Goal: Task Accomplishment & Management: Manage account settings

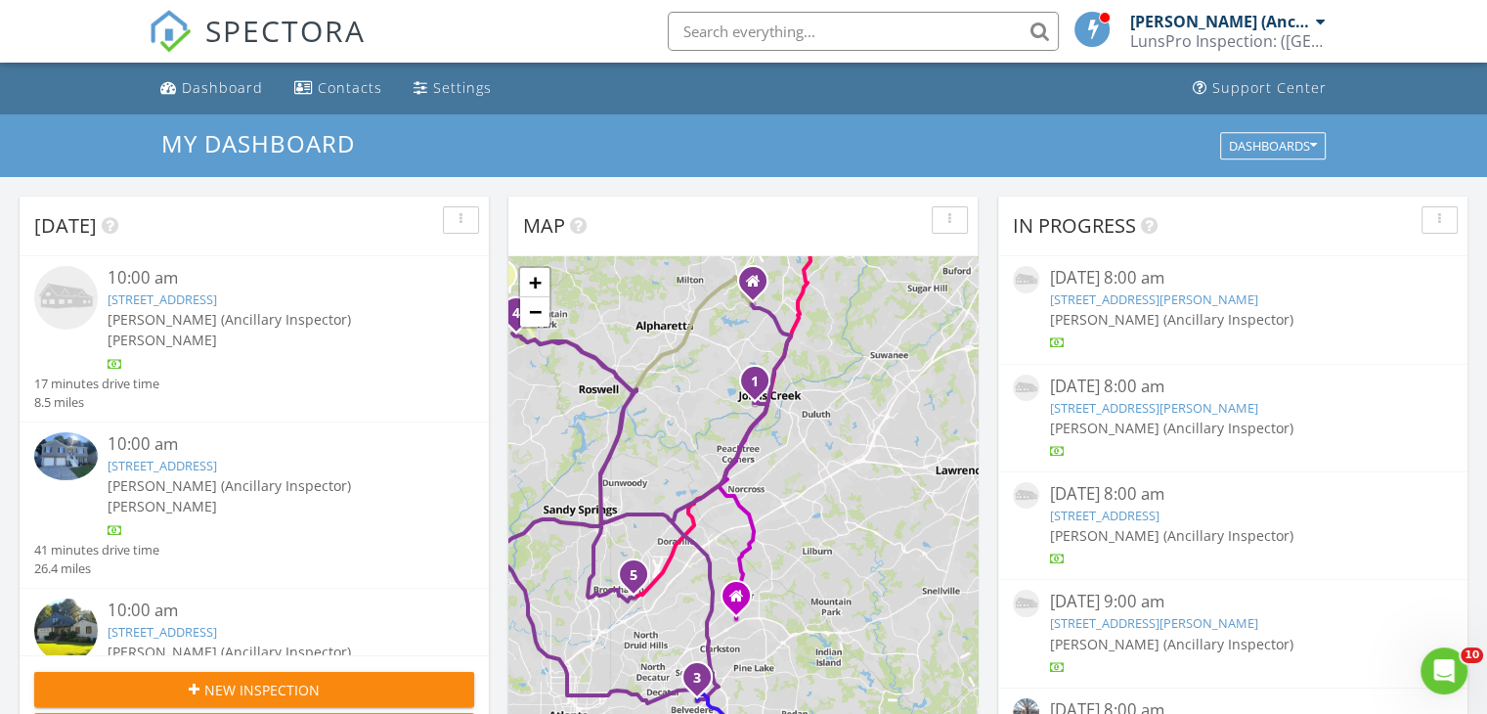
click at [237, 284] on div "10:00 am" at bounding box center [273, 278] width 330 height 24
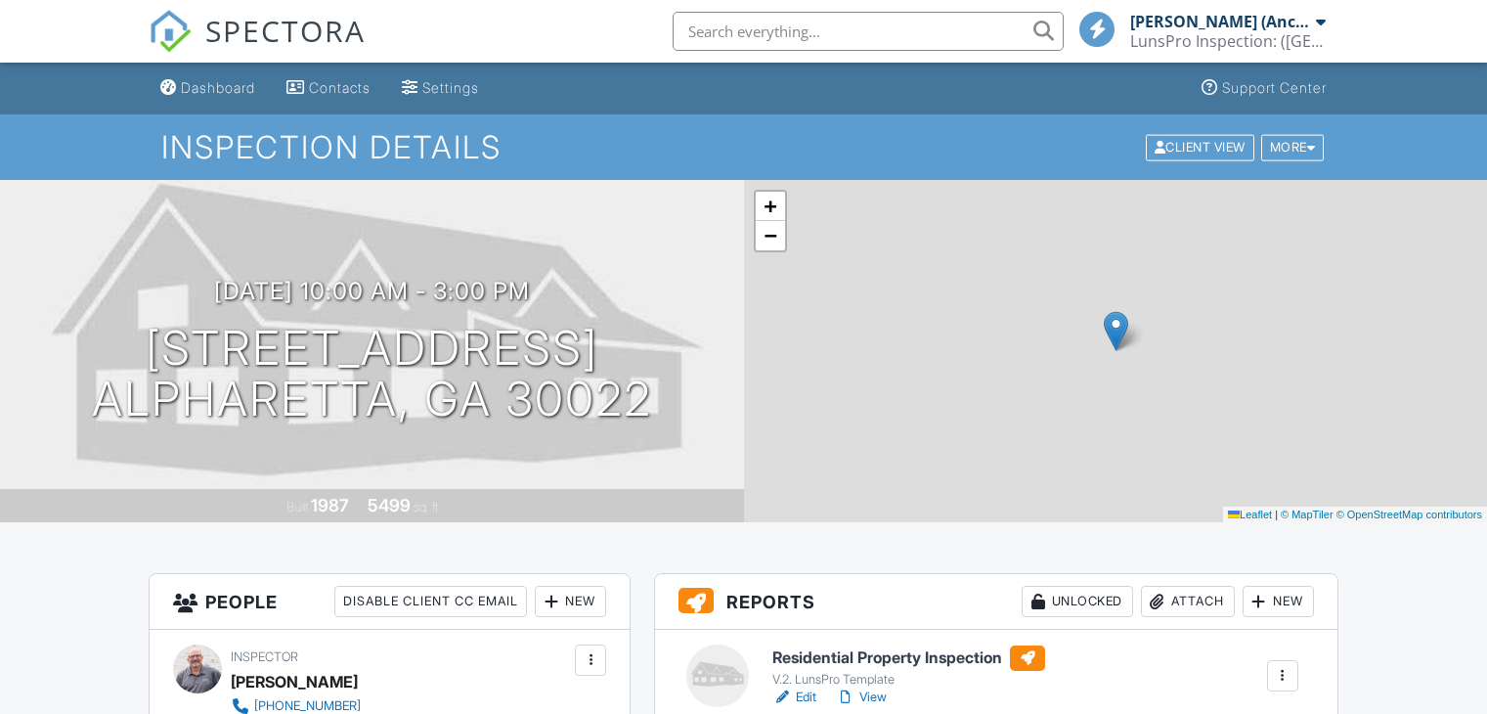
scroll to position [230, 0]
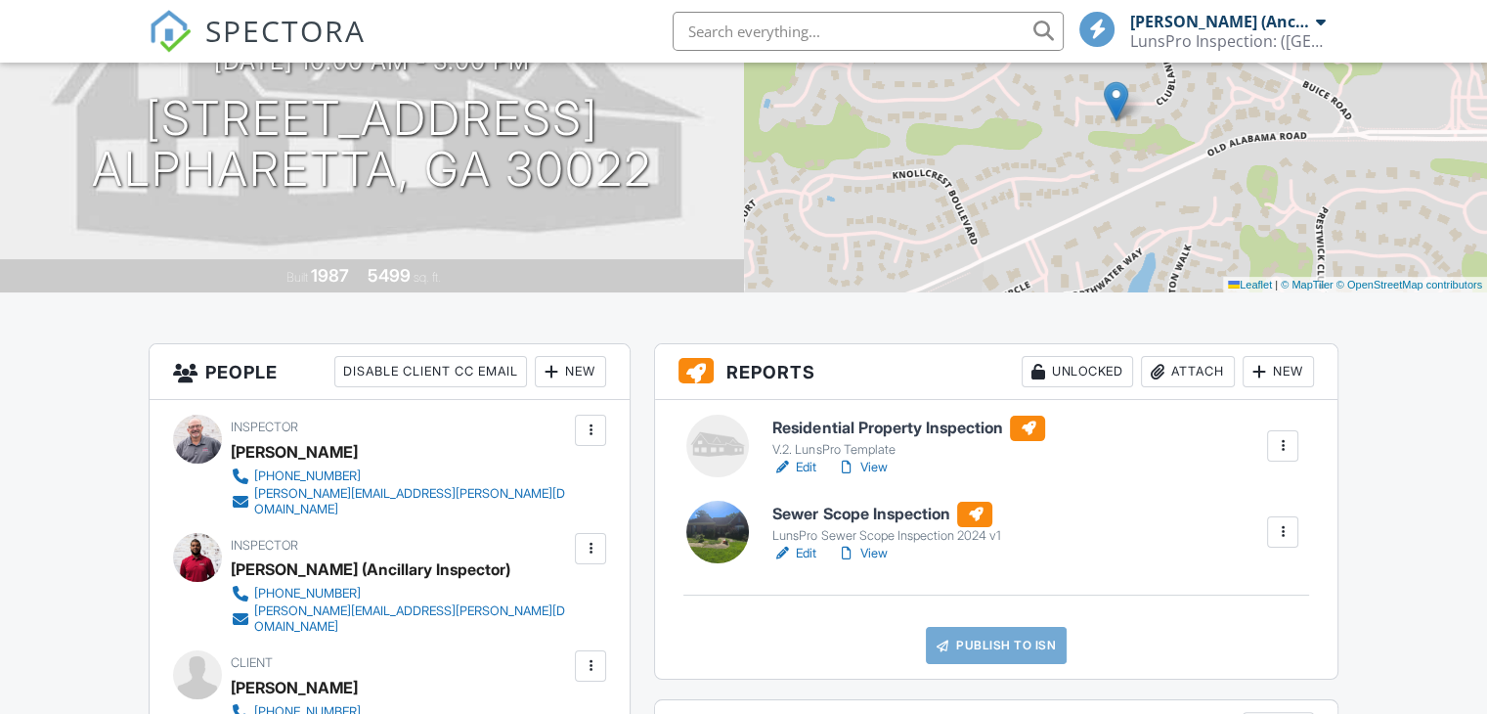
click at [840, 523] on h6 "Sewer Scope Inspection" at bounding box center [886, 513] width 228 height 25
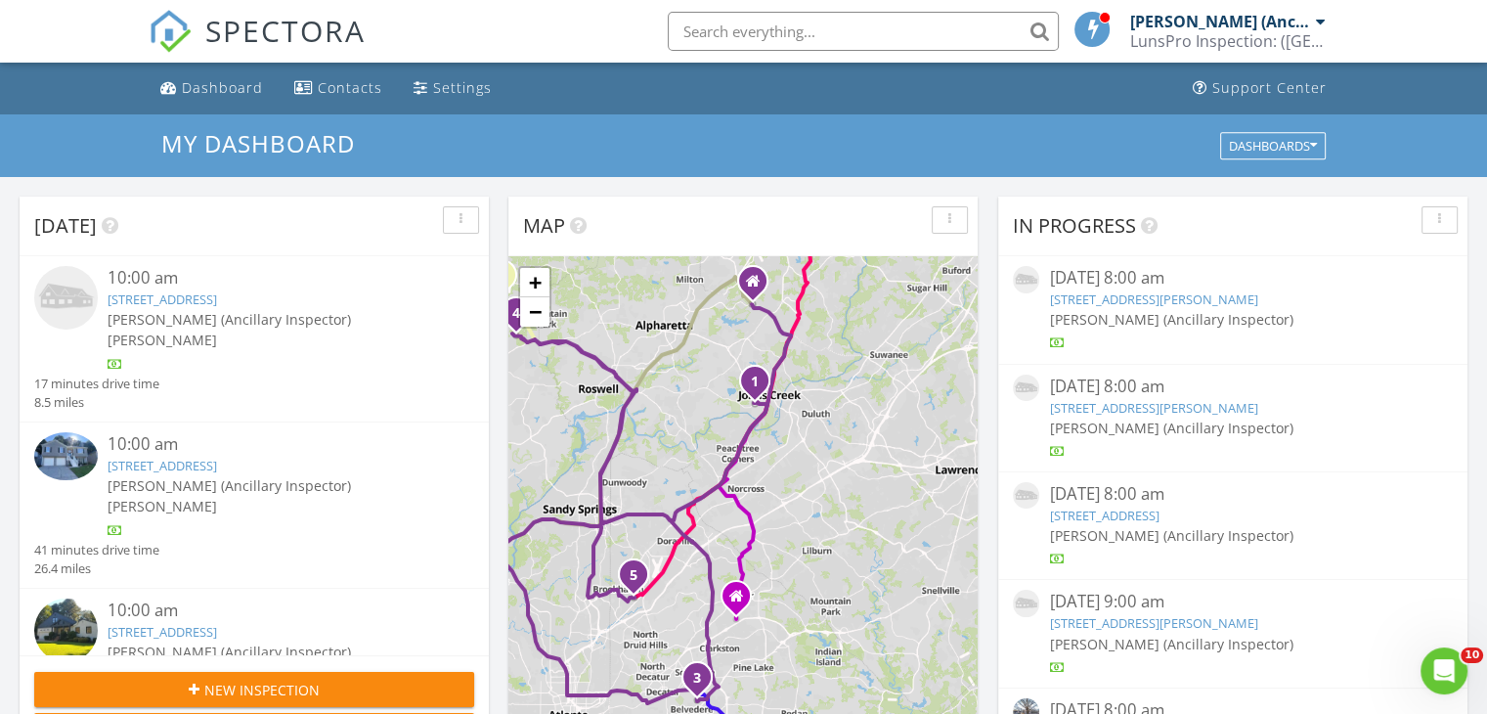
click at [219, 432] on div "10:00 am" at bounding box center [273, 444] width 330 height 24
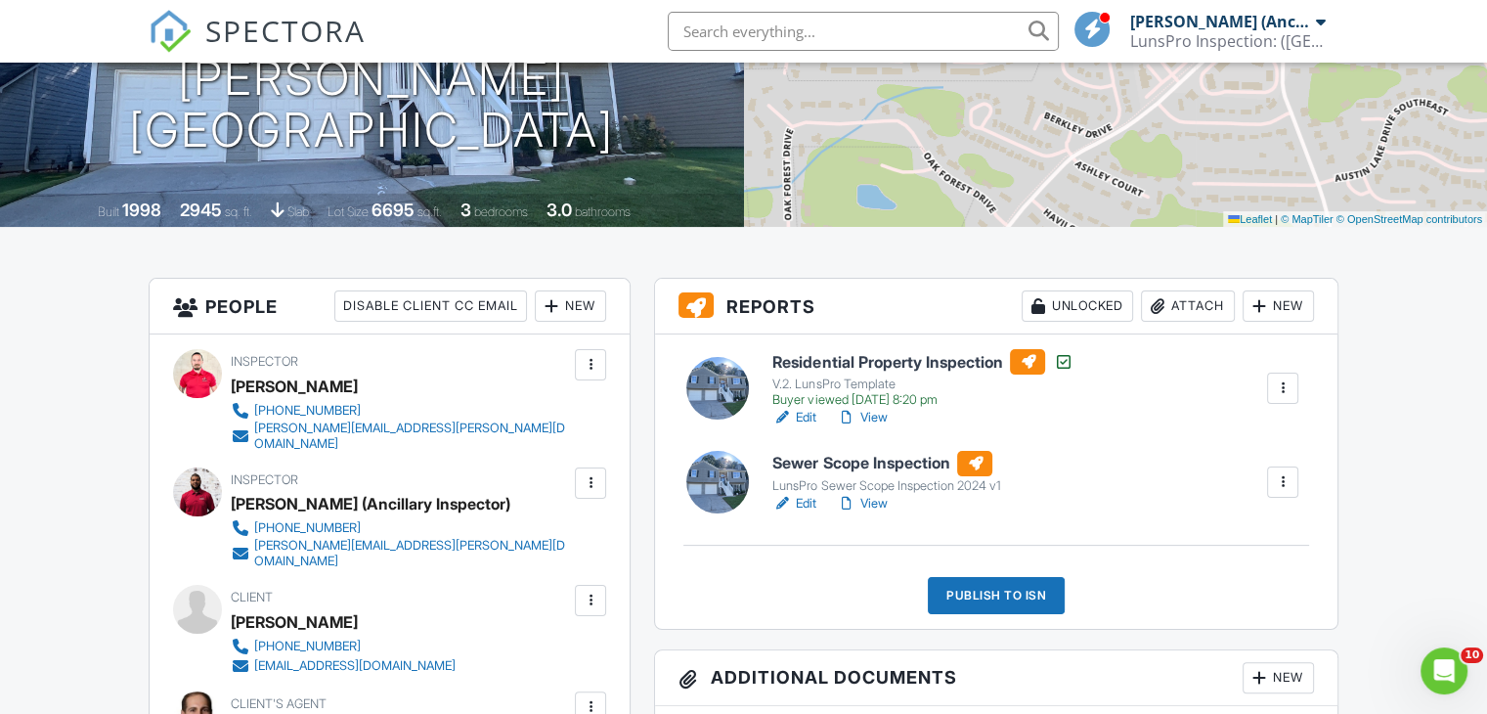
scroll to position [299, 0]
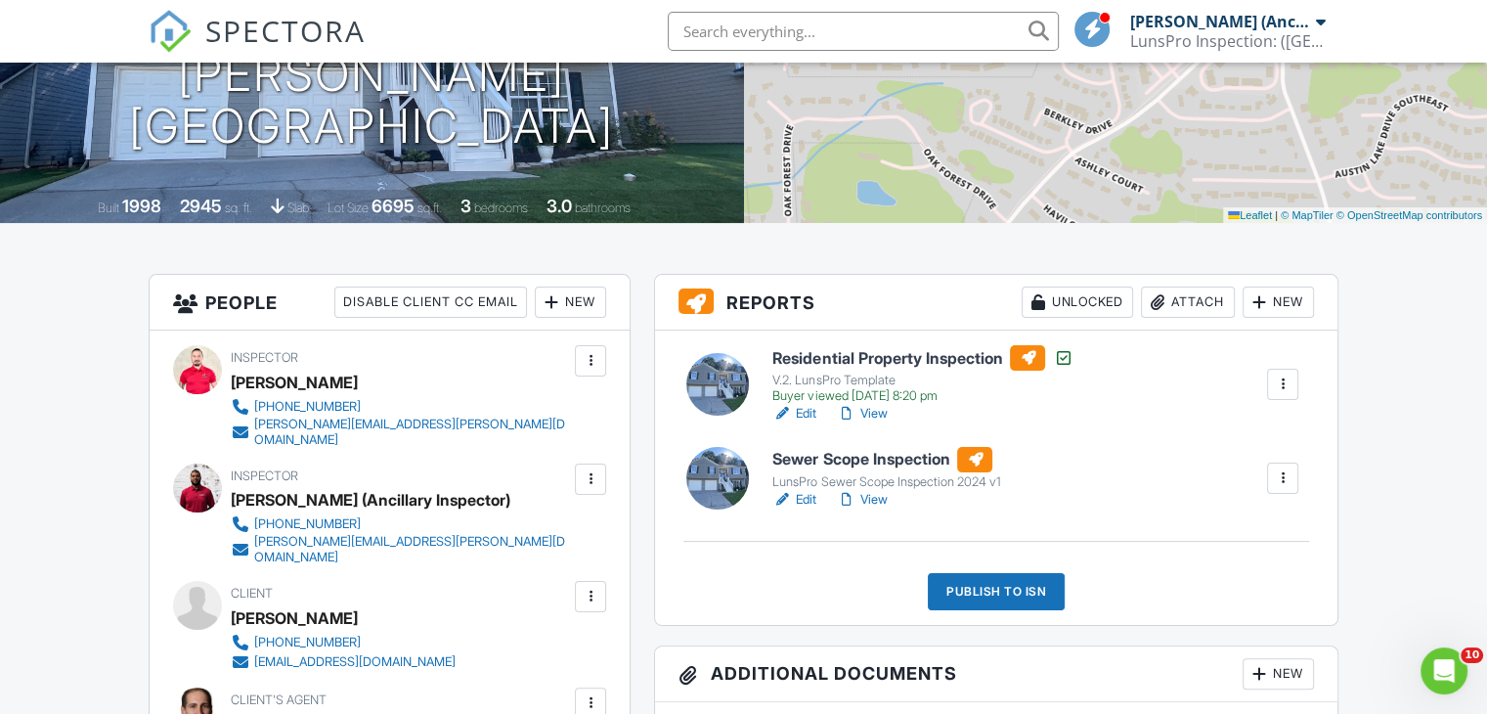
click at [817, 447] on h6 "Sewer Scope Inspection" at bounding box center [886, 459] width 228 height 25
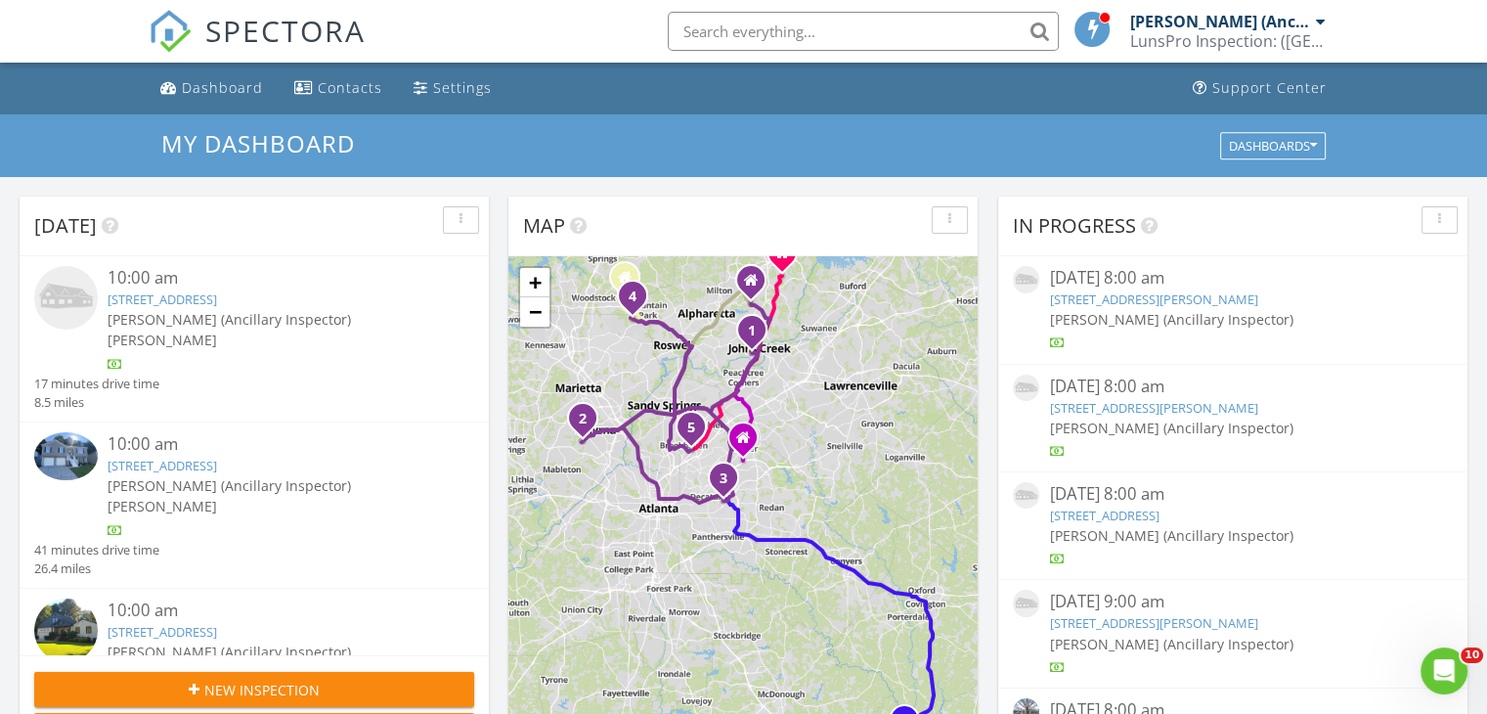
click at [217, 623] on link "916 Stratford Rd, Avondale Estates, GA 30002" at bounding box center [162, 632] width 109 height 18
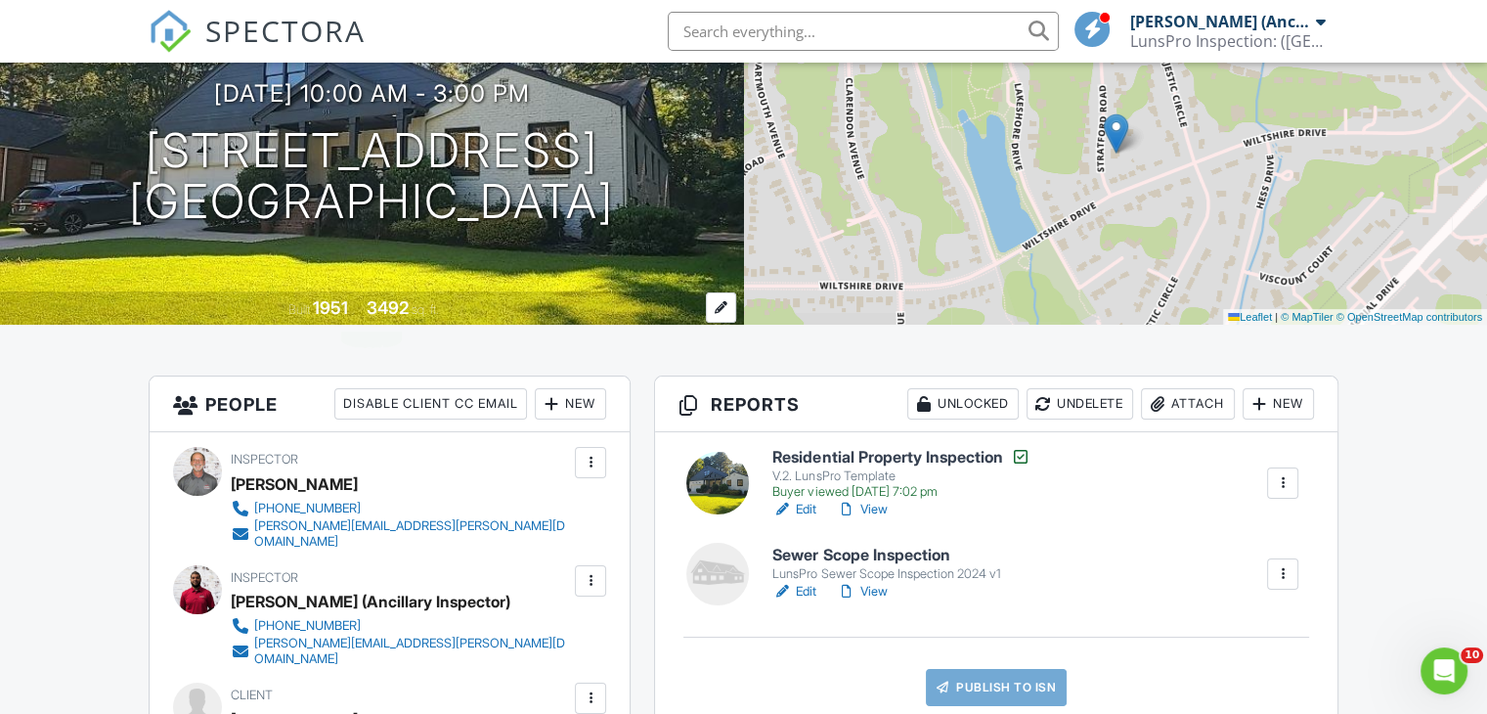
scroll to position [231, 0]
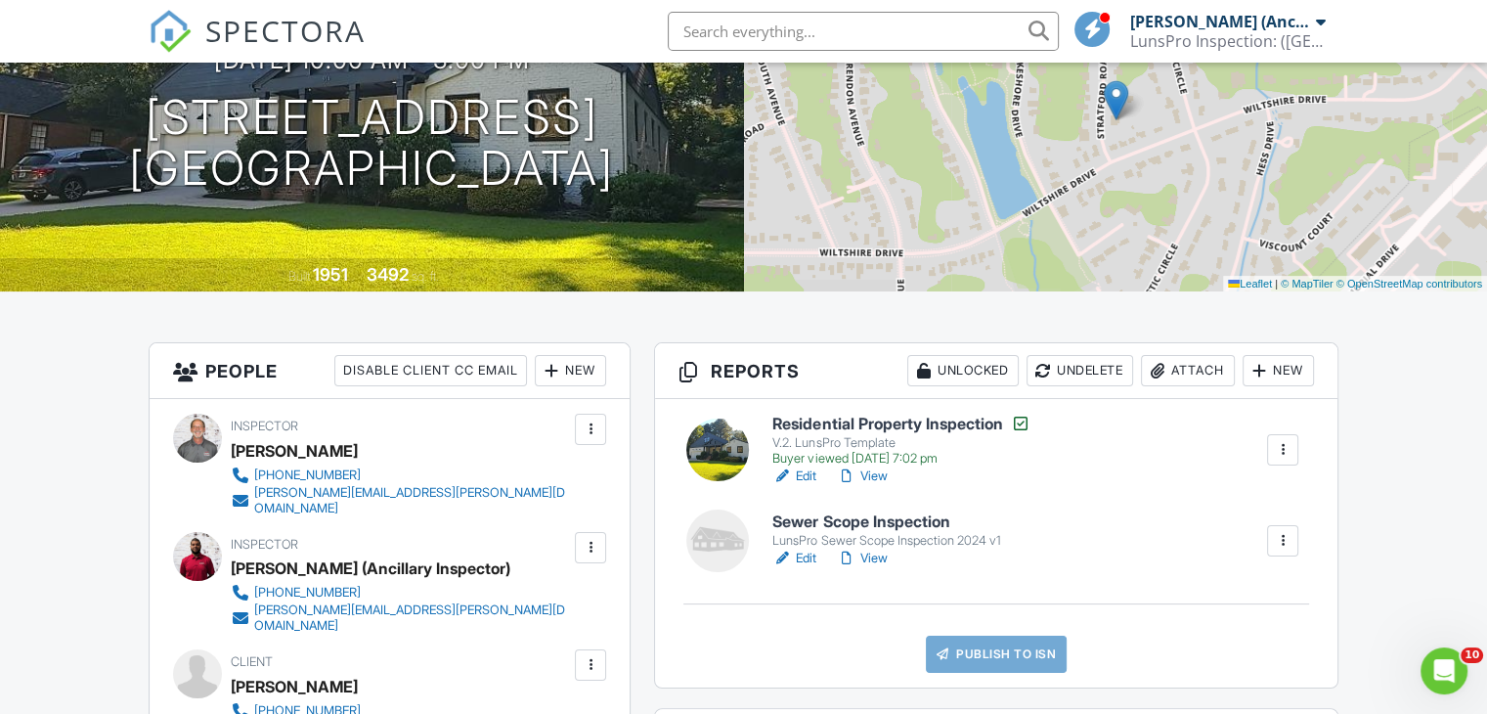
click at [836, 533] on div "LunsPro Sewer Scope Inspection 2024 v1" at bounding box center [886, 541] width 228 height 16
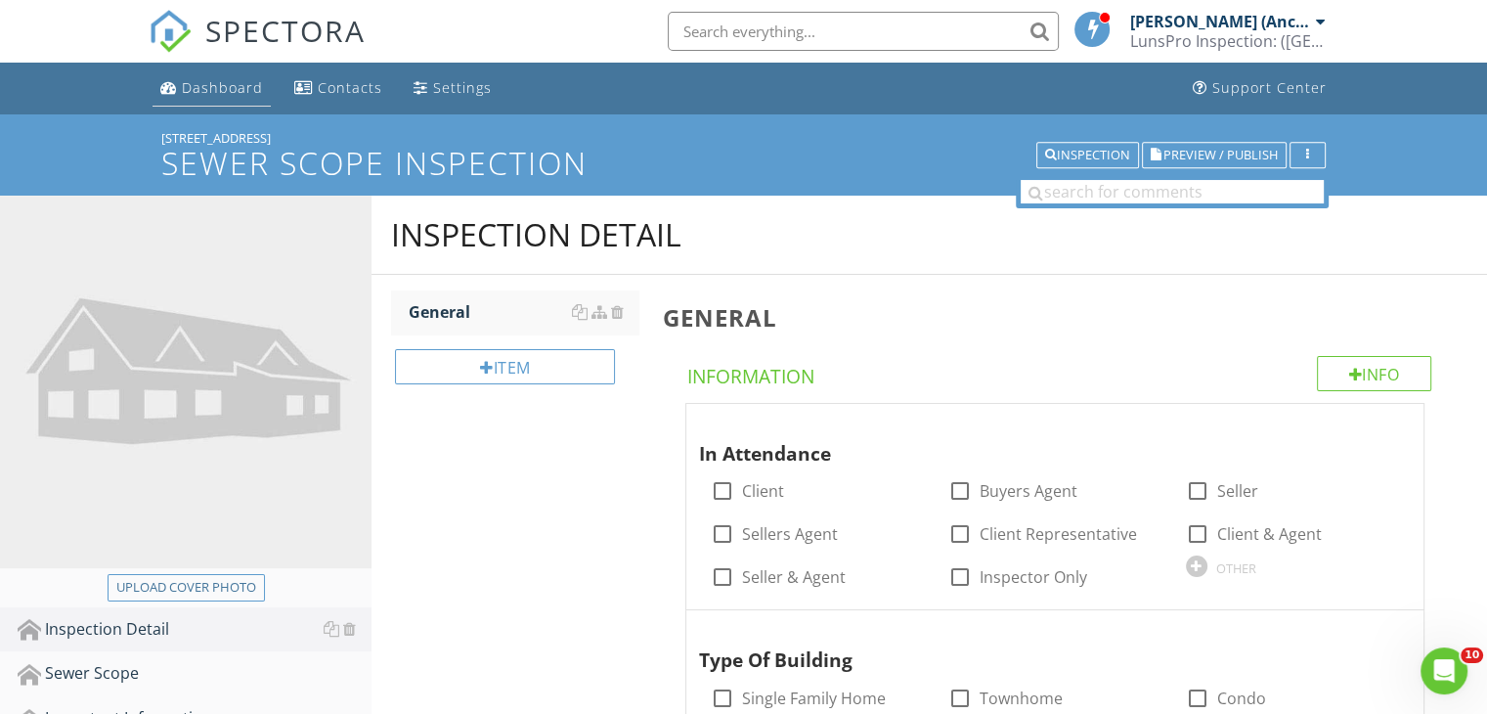
click at [256, 80] on div "Dashboard" at bounding box center [222, 87] width 81 height 19
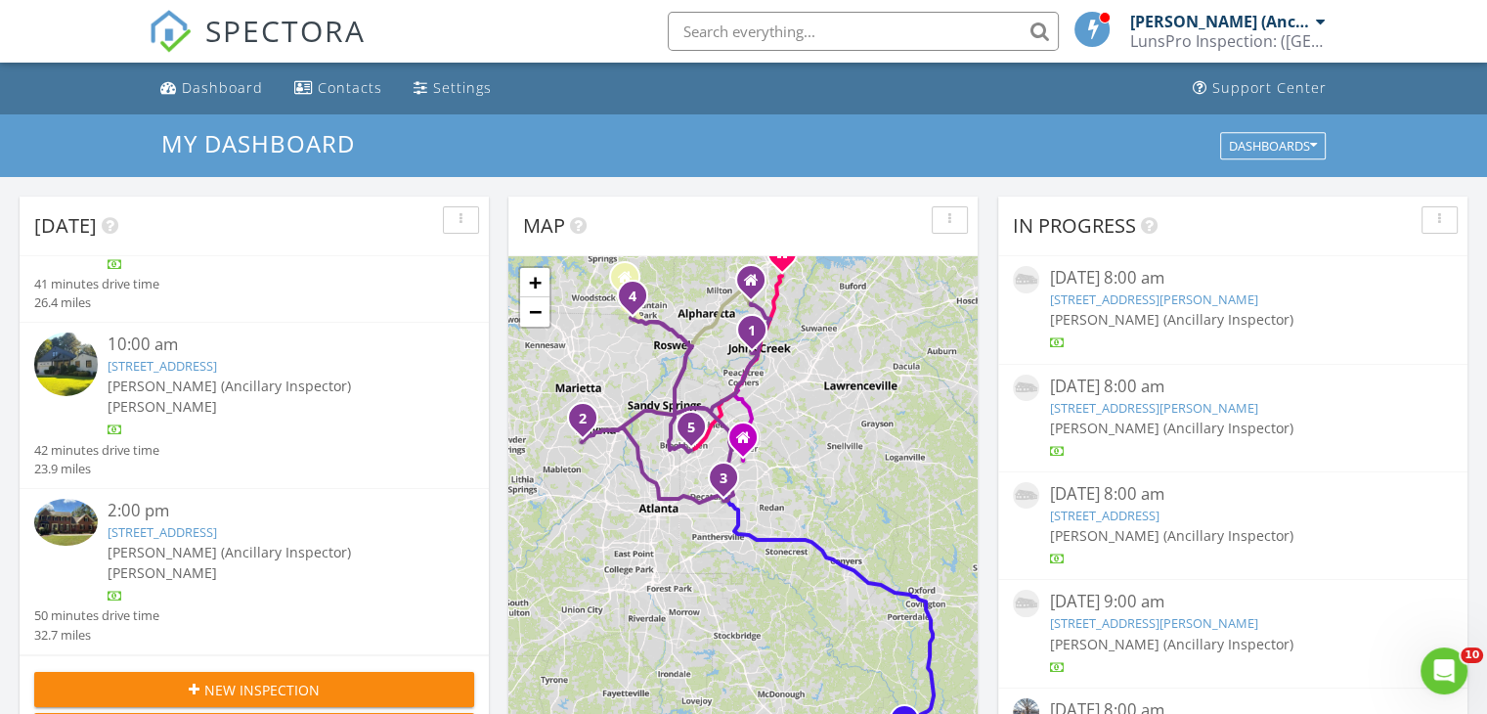
scroll to position [265, 0]
click at [195, 524] on link "4801 Township Ridge, Marietta, GA 30066" at bounding box center [162, 533] width 109 height 18
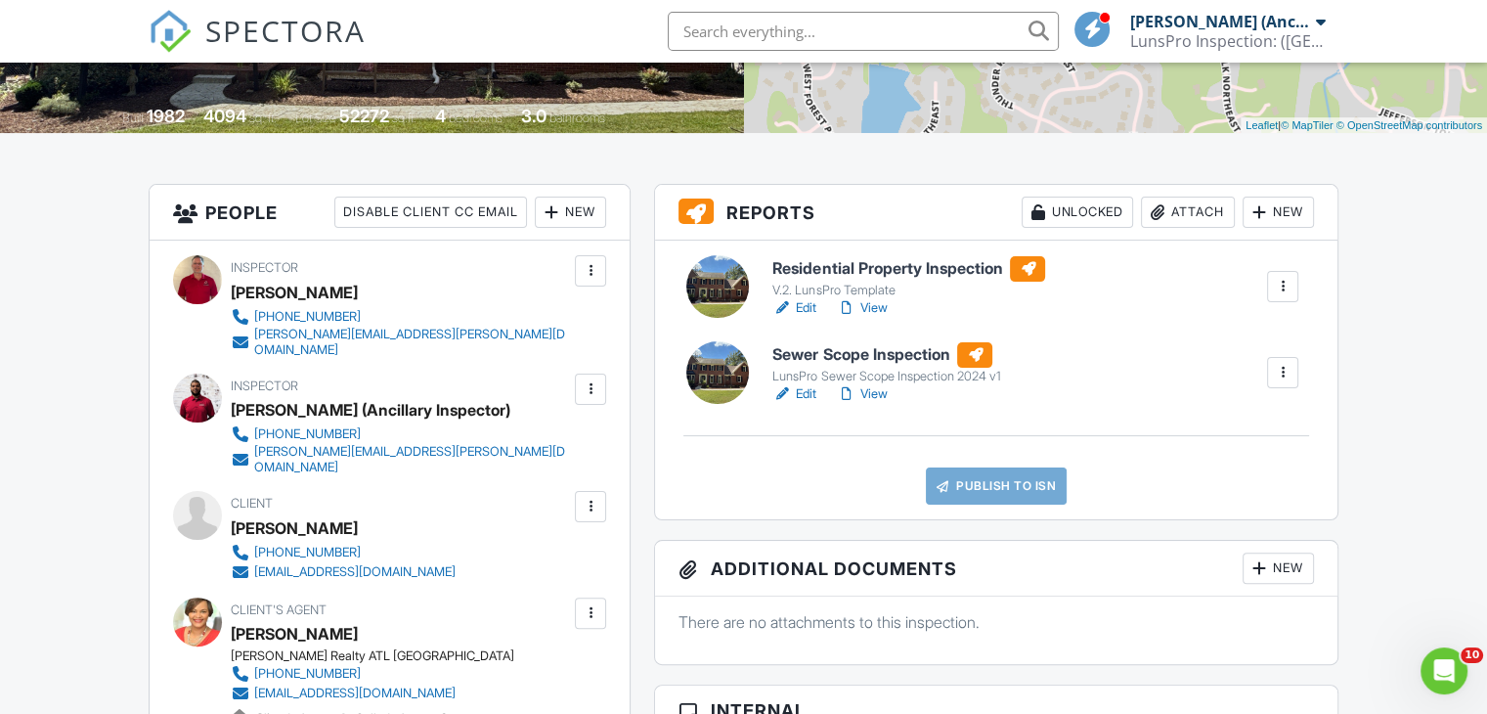
scroll to position [391, 0]
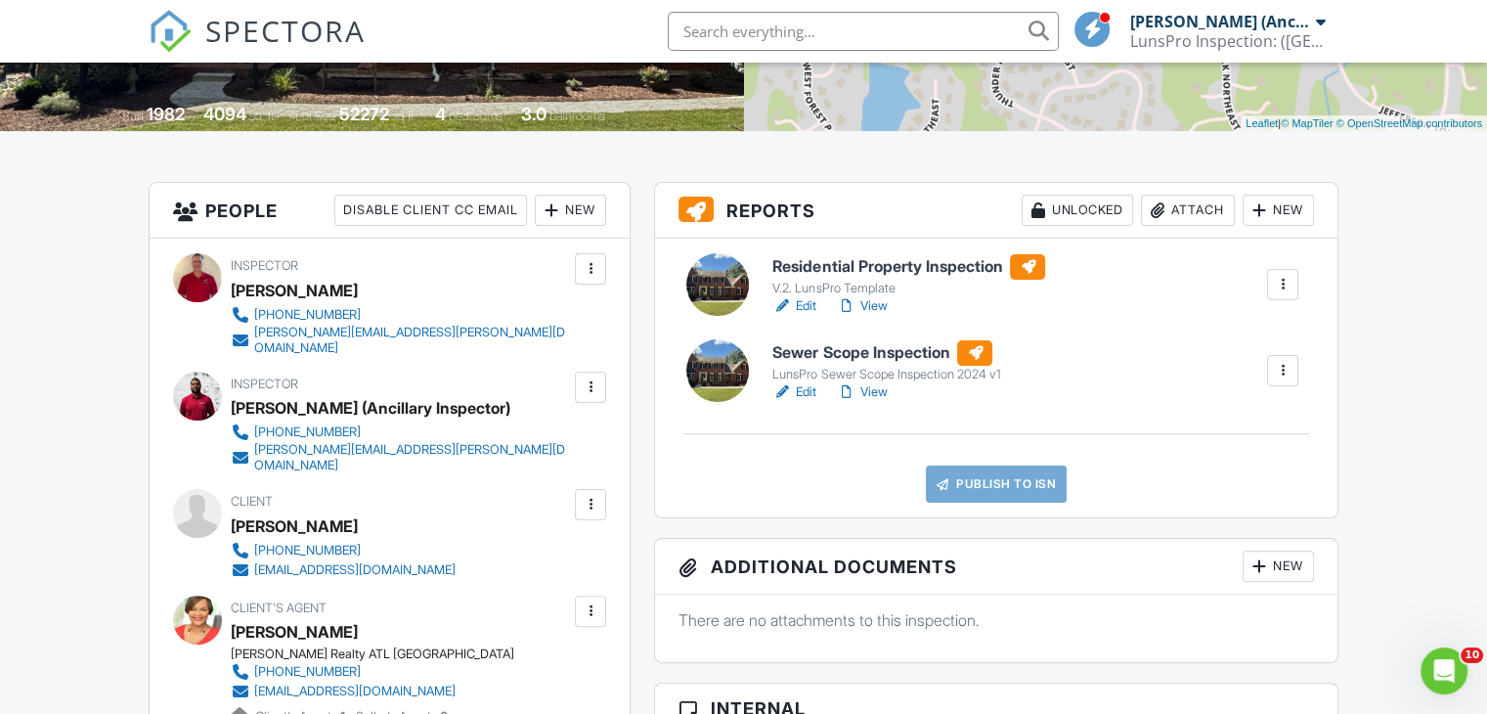
click at [818, 341] on h6 "Sewer Scope Inspection" at bounding box center [886, 352] width 228 height 25
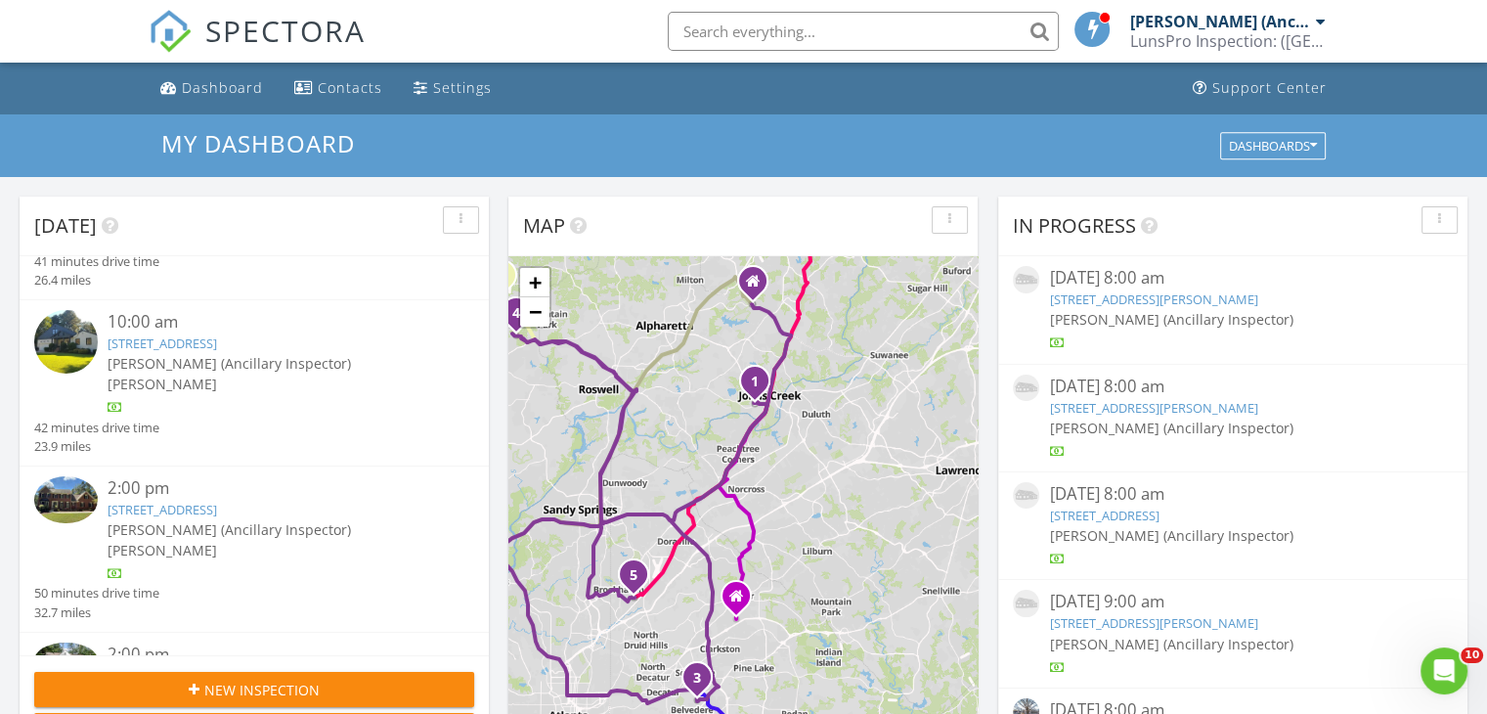
scroll to position [348, 0]
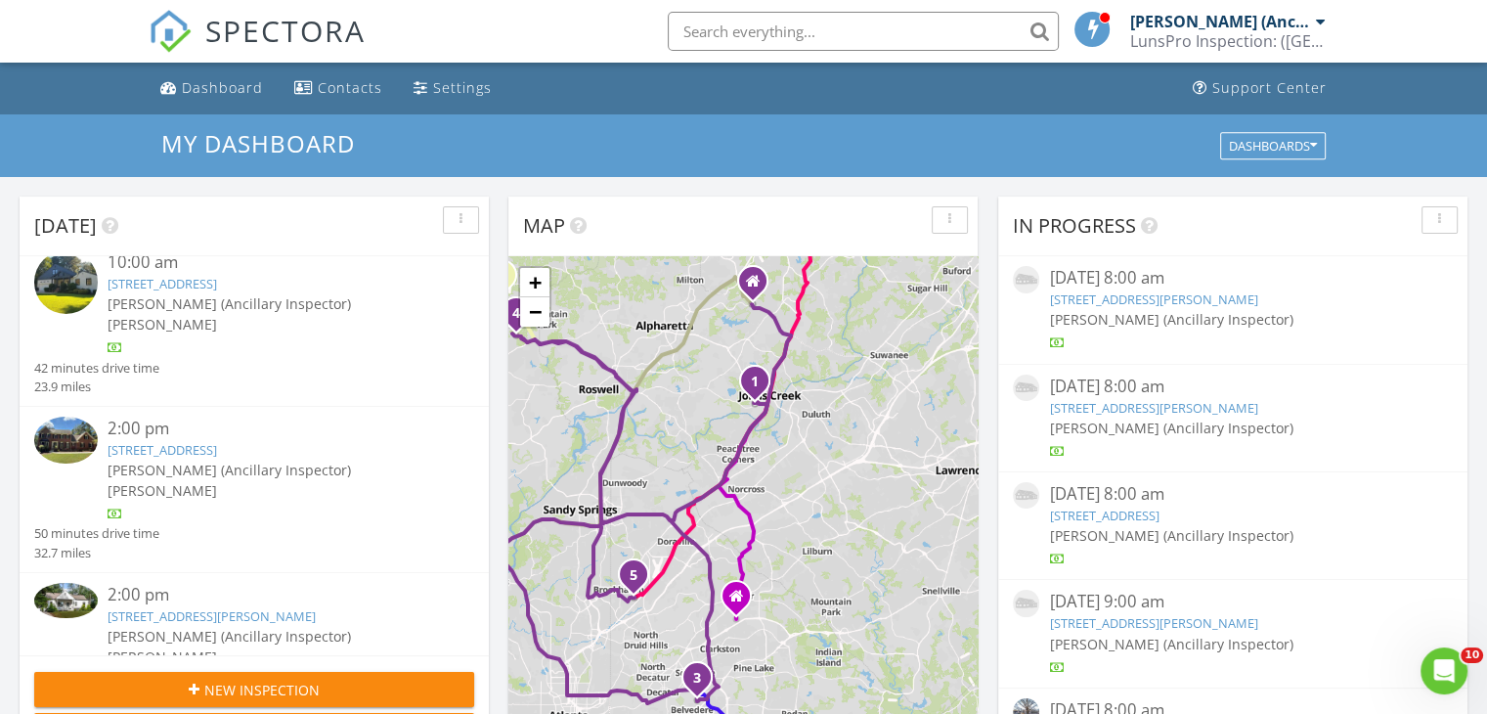
click at [268, 583] on div "2:00 pm" at bounding box center [273, 595] width 330 height 24
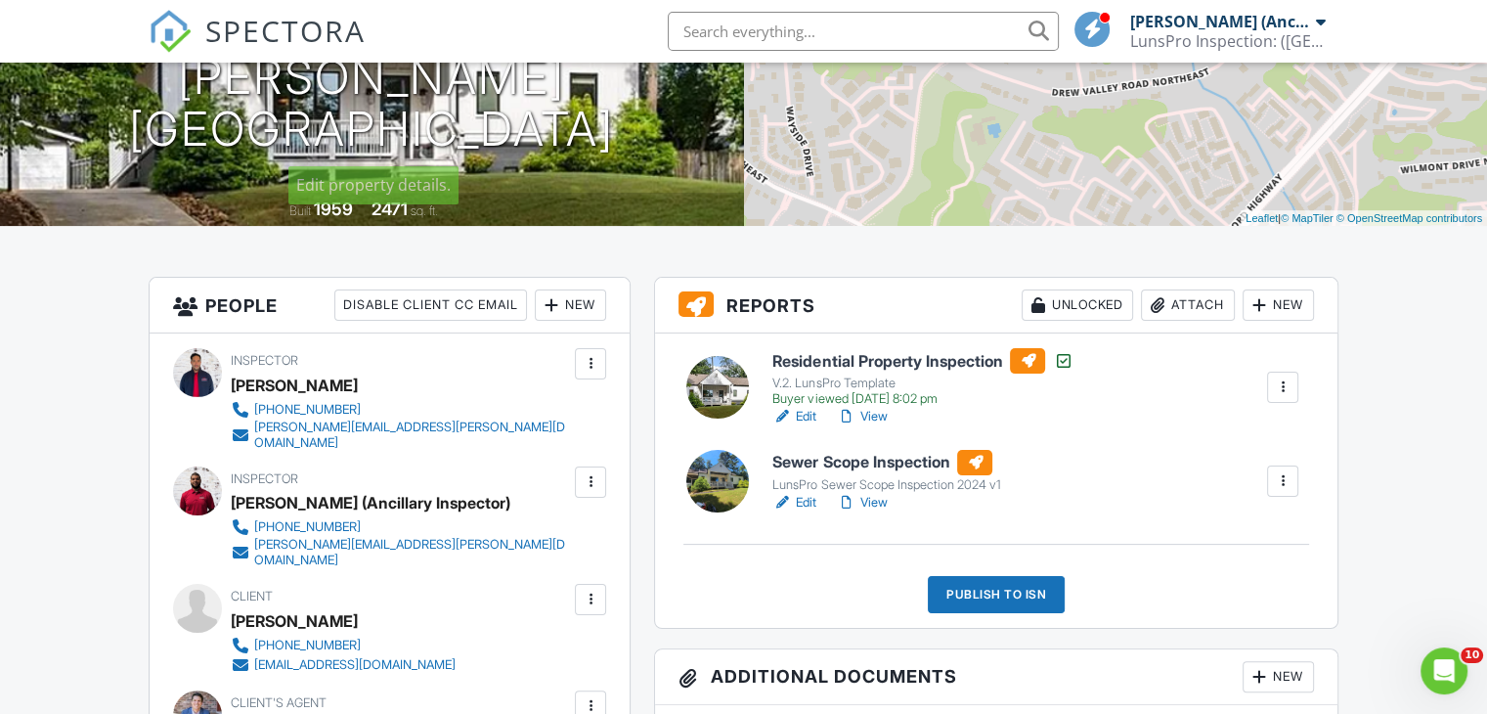
scroll to position [297, 0]
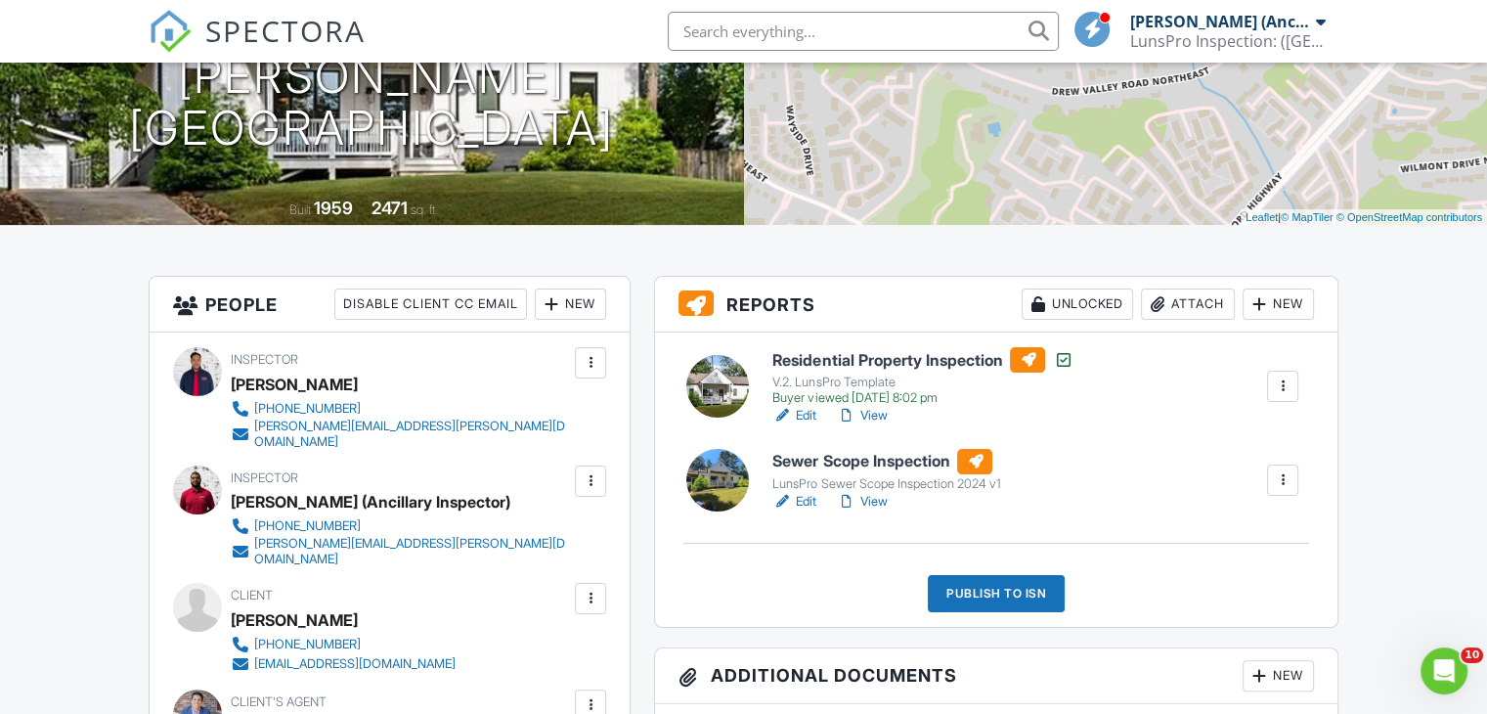
click at [857, 457] on h6 "Sewer Scope Inspection" at bounding box center [886, 461] width 228 height 25
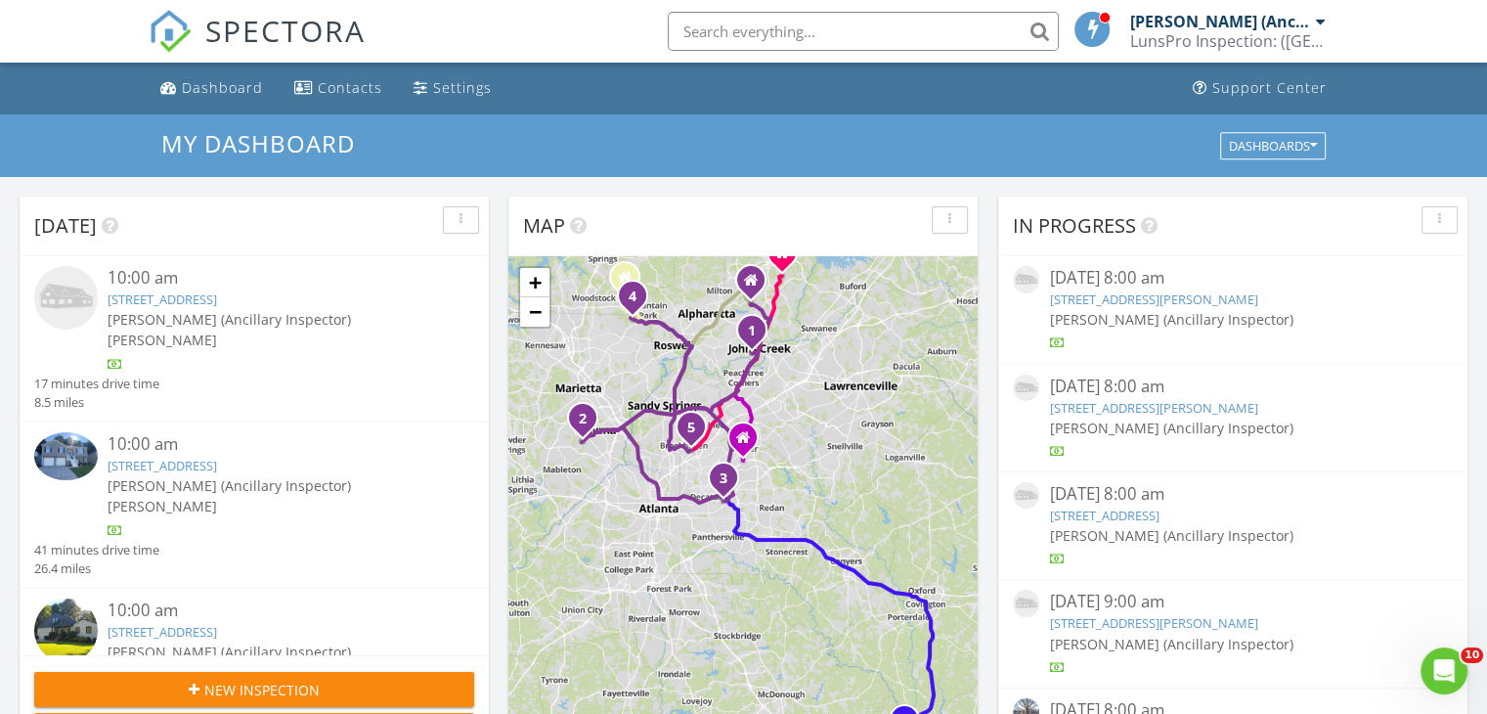
click at [217, 456] on link "1087 Berkley Dr SE , Smyrna, GA 30082" at bounding box center [162, 465] width 109 height 18
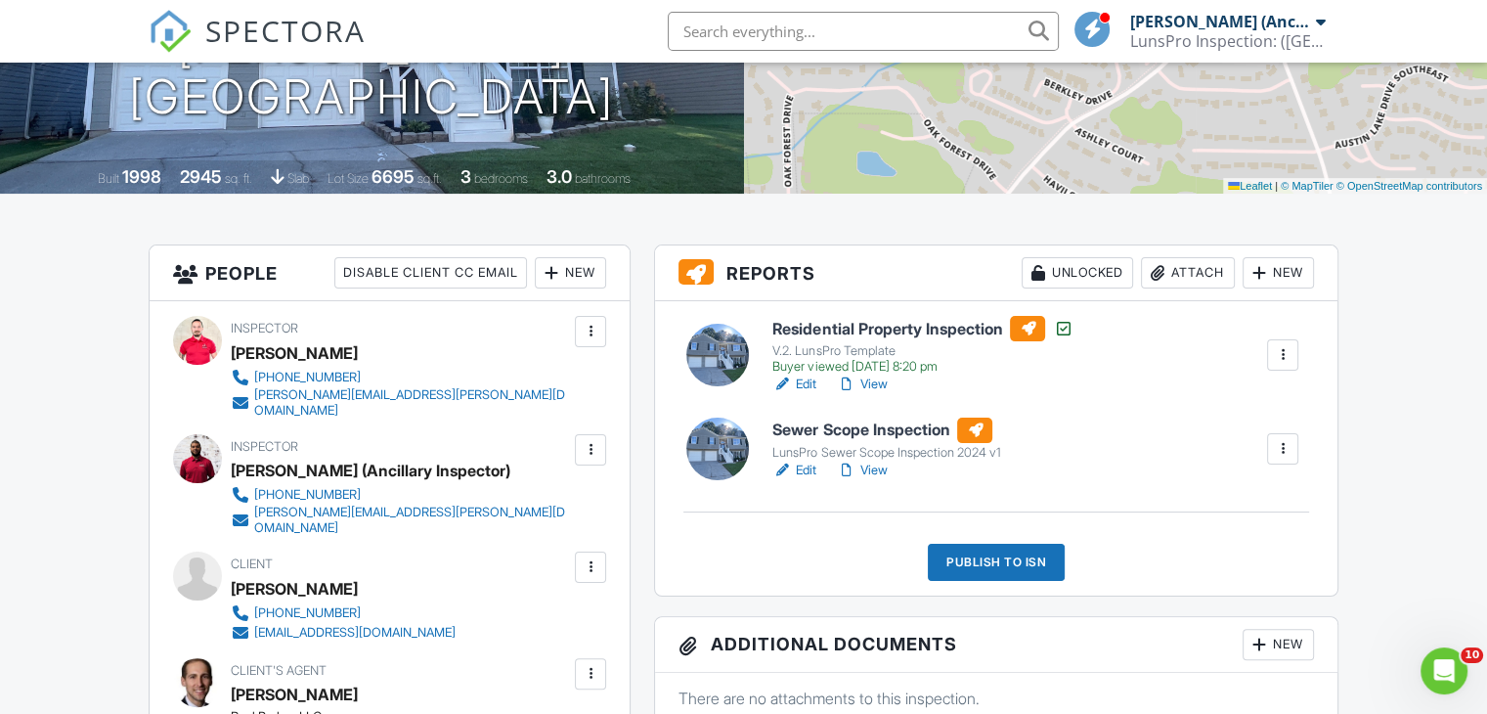
scroll to position [328, 0]
click at [829, 429] on h6 "Sewer Scope Inspection" at bounding box center [886, 429] width 228 height 25
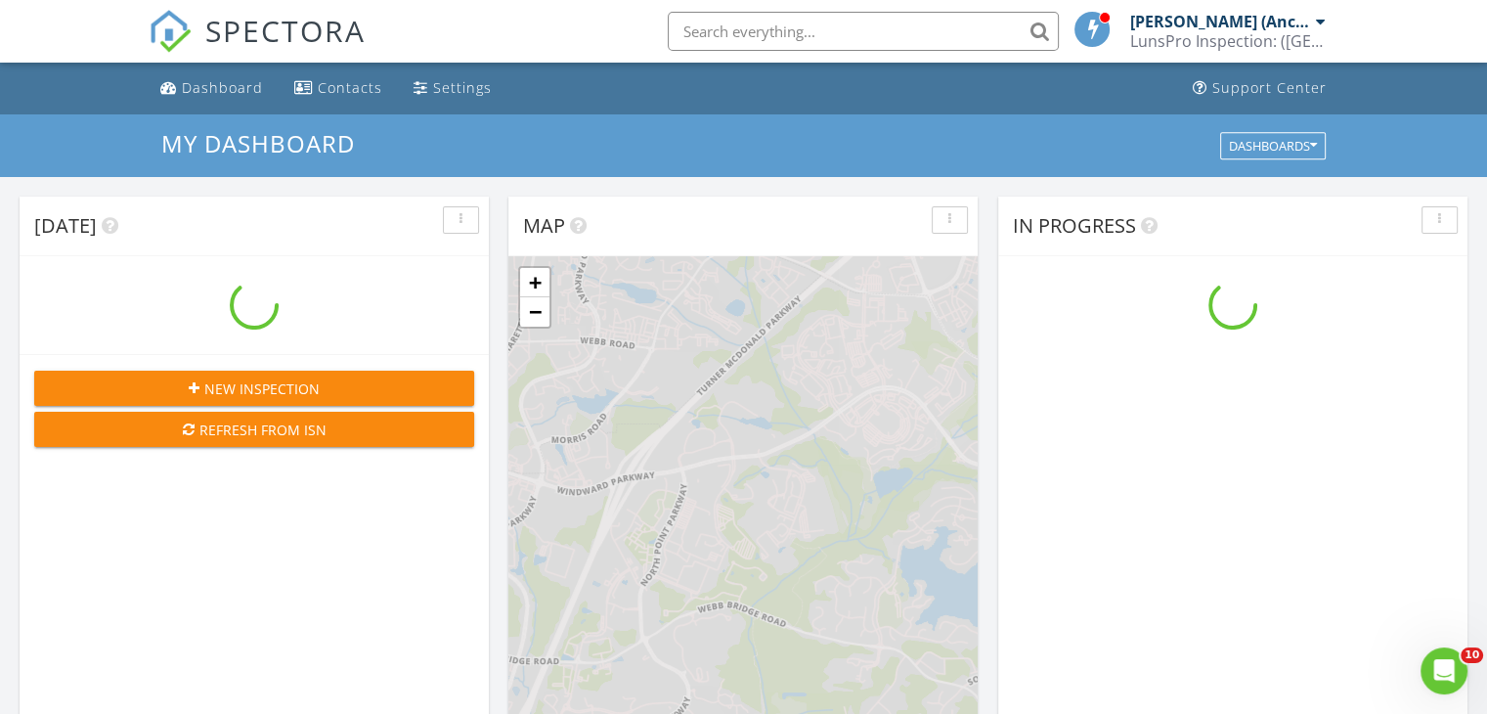
scroll to position [1809, 1517]
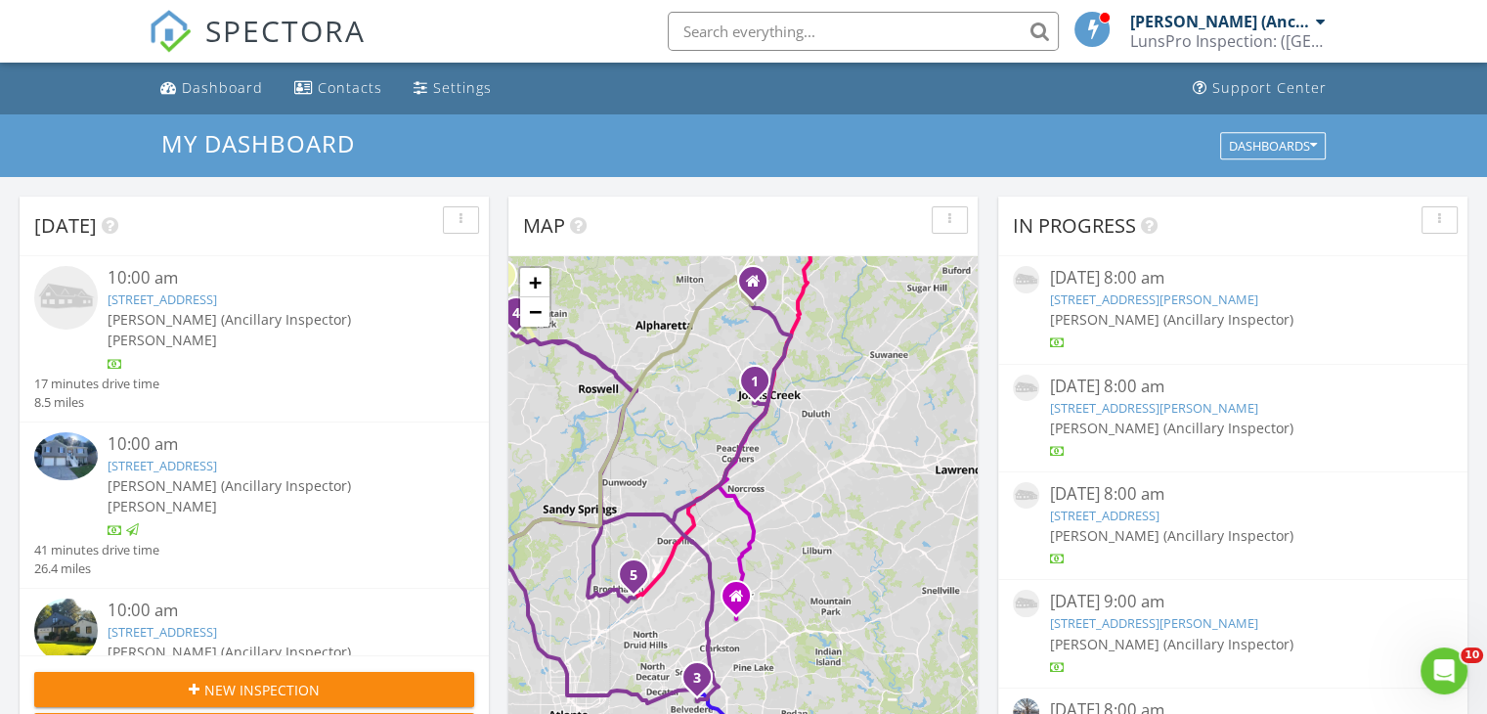
click at [187, 623] on link "916 Stratford Rd, Avondale Estates, GA 30002" at bounding box center [162, 632] width 109 height 18
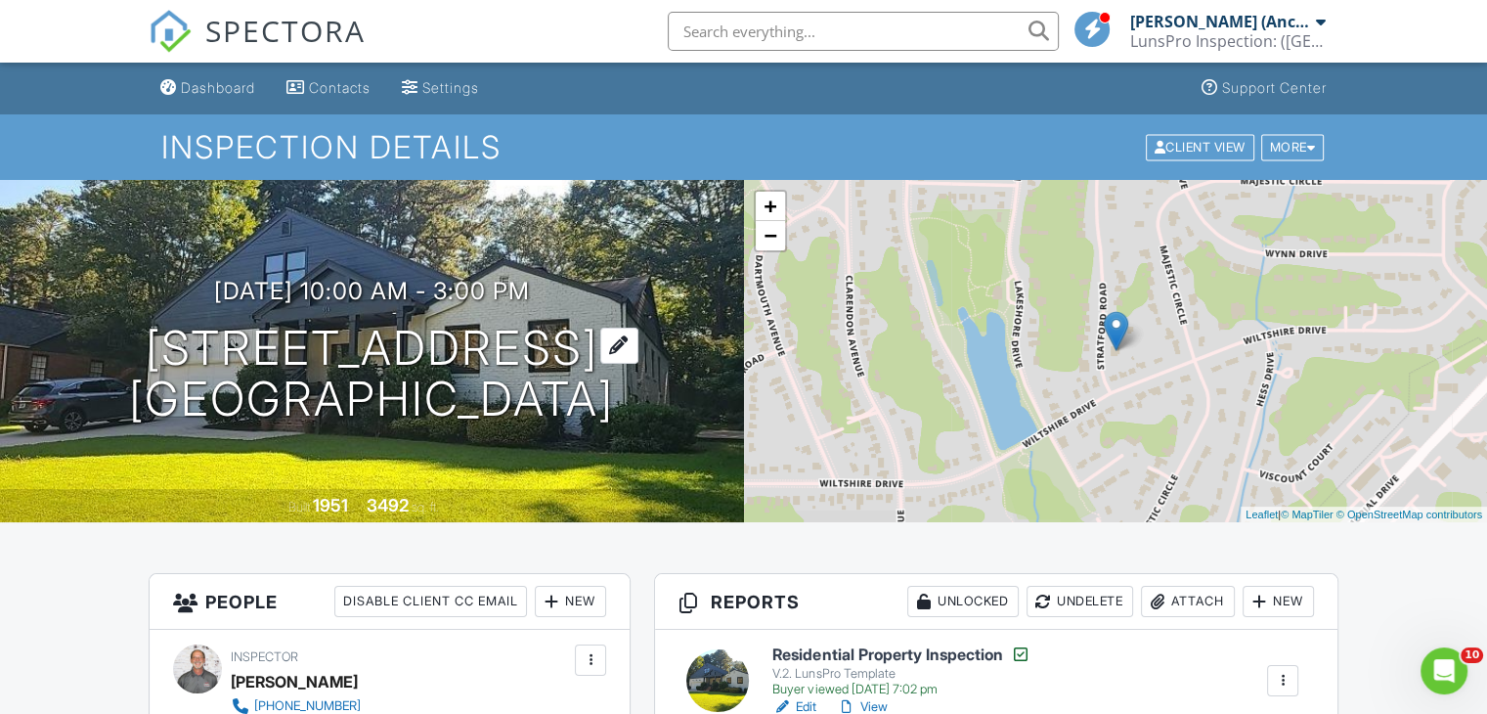
scroll to position [352, 0]
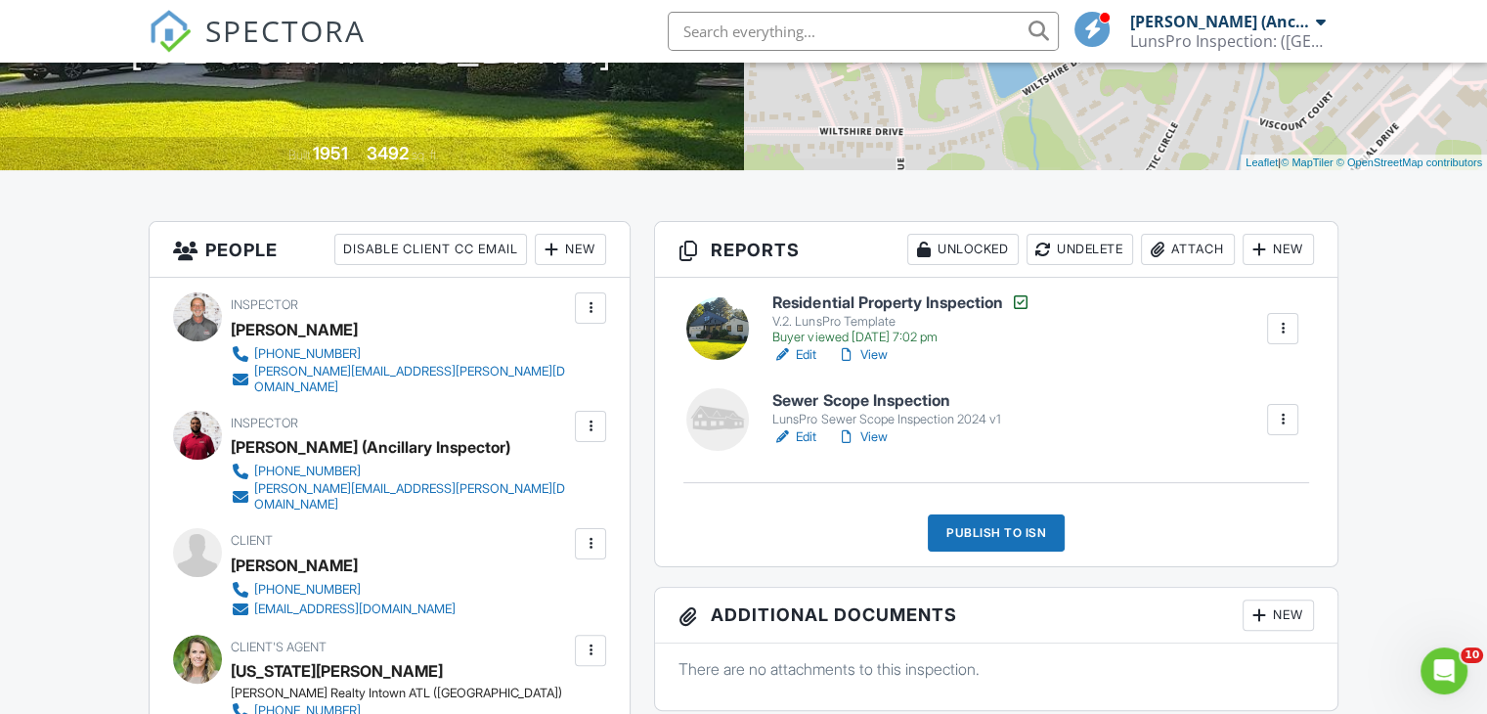
click at [816, 403] on h6 "Sewer Scope Inspection" at bounding box center [886, 401] width 228 height 18
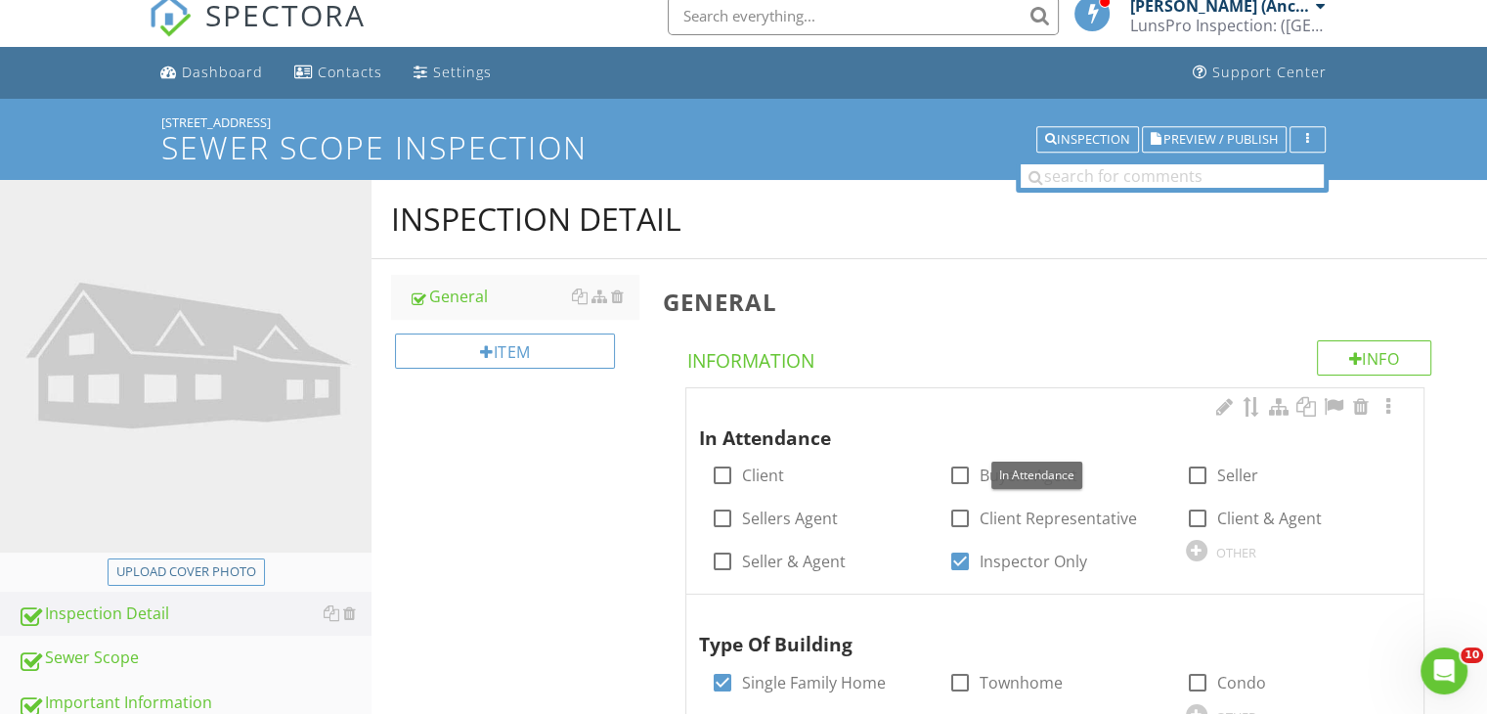
scroll to position [11, 0]
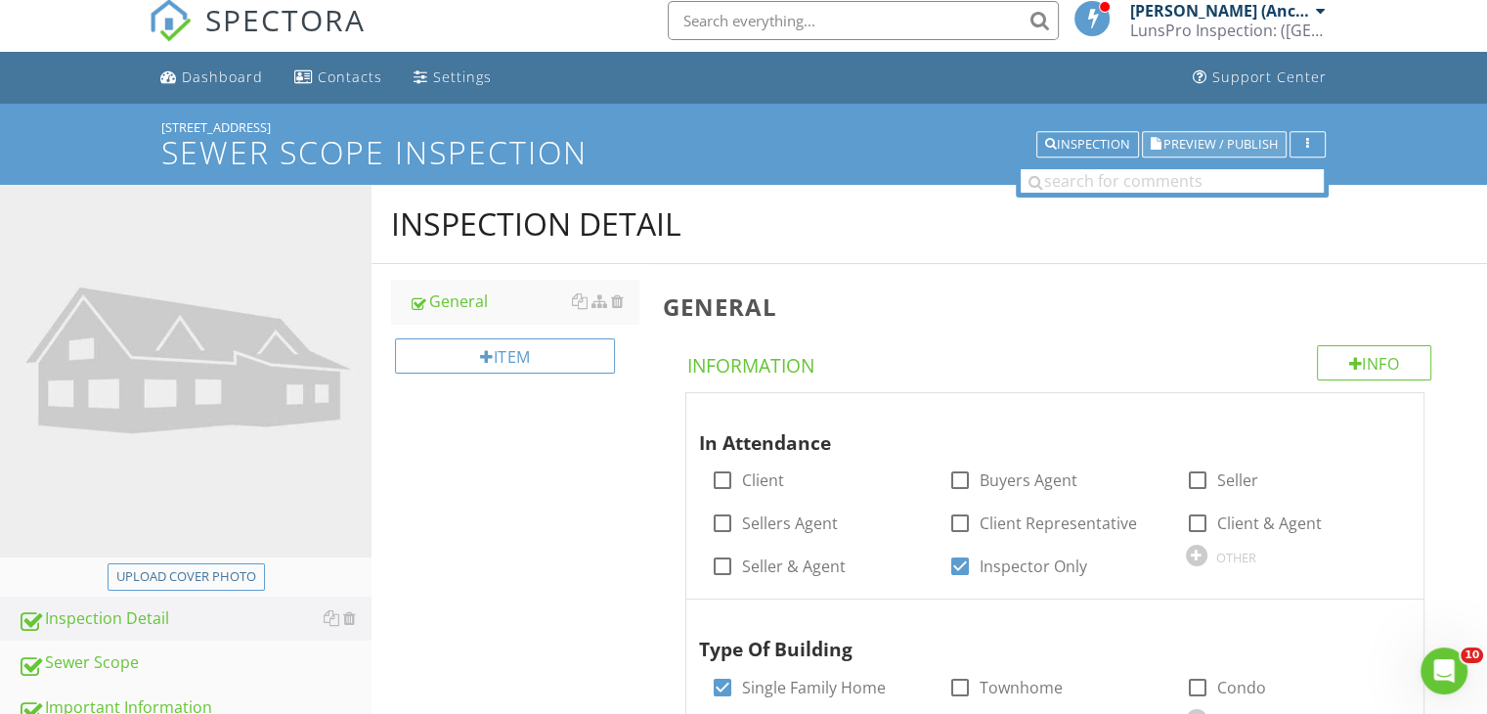
click at [1185, 151] on span "Preview / Publish" at bounding box center [1220, 144] width 114 height 13
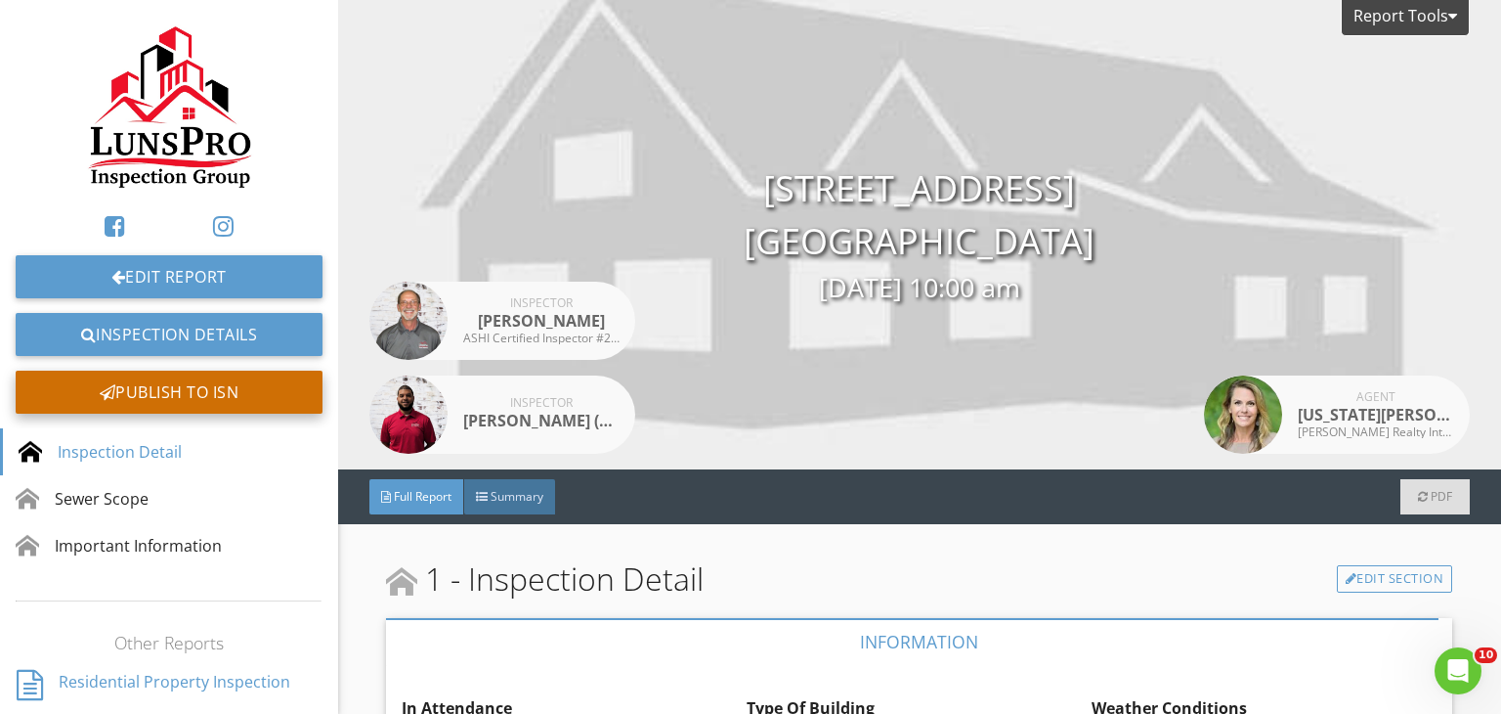
click at [246, 380] on div "Publish to ISN" at bounding box center [169, 391] width 307 height 43
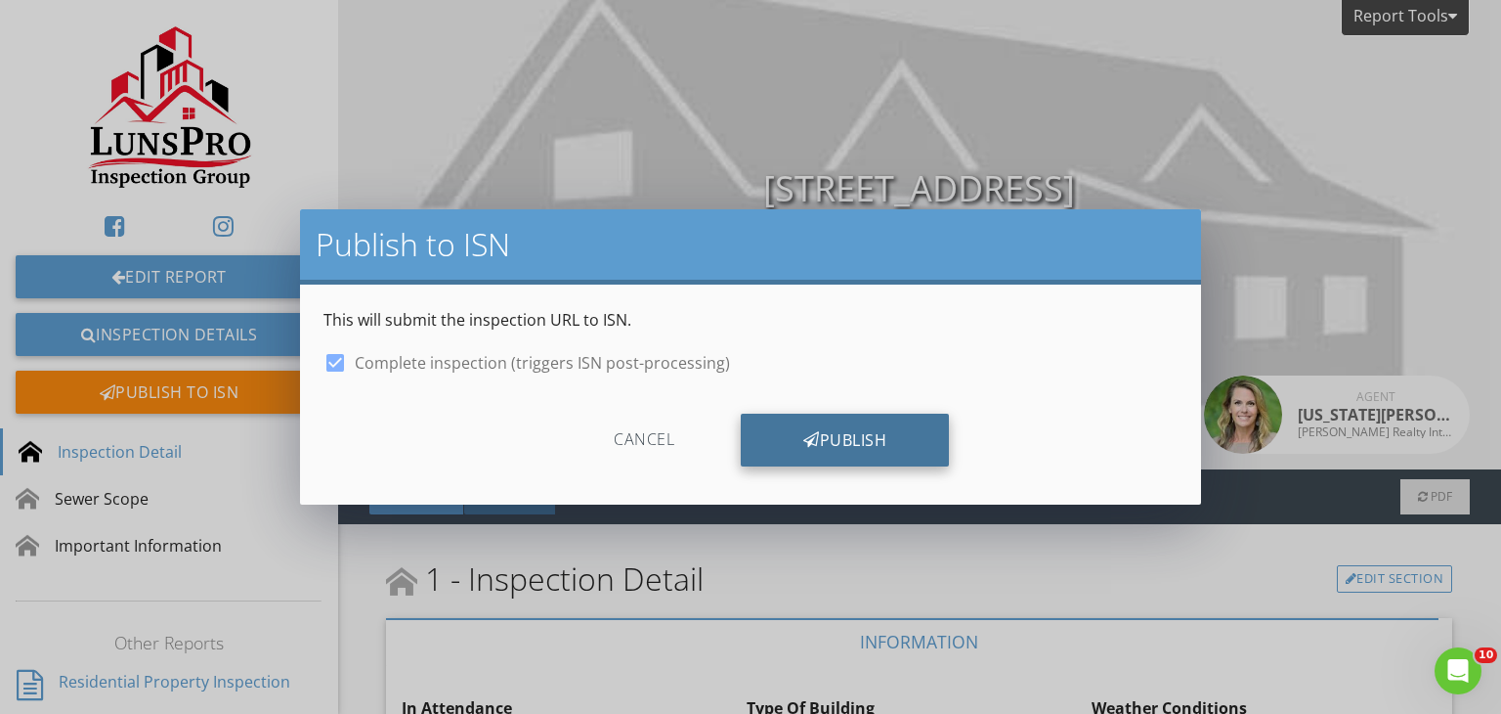
click at [791, 434] on div "Publish" at bounding box center [845, 439] width 208 height 53
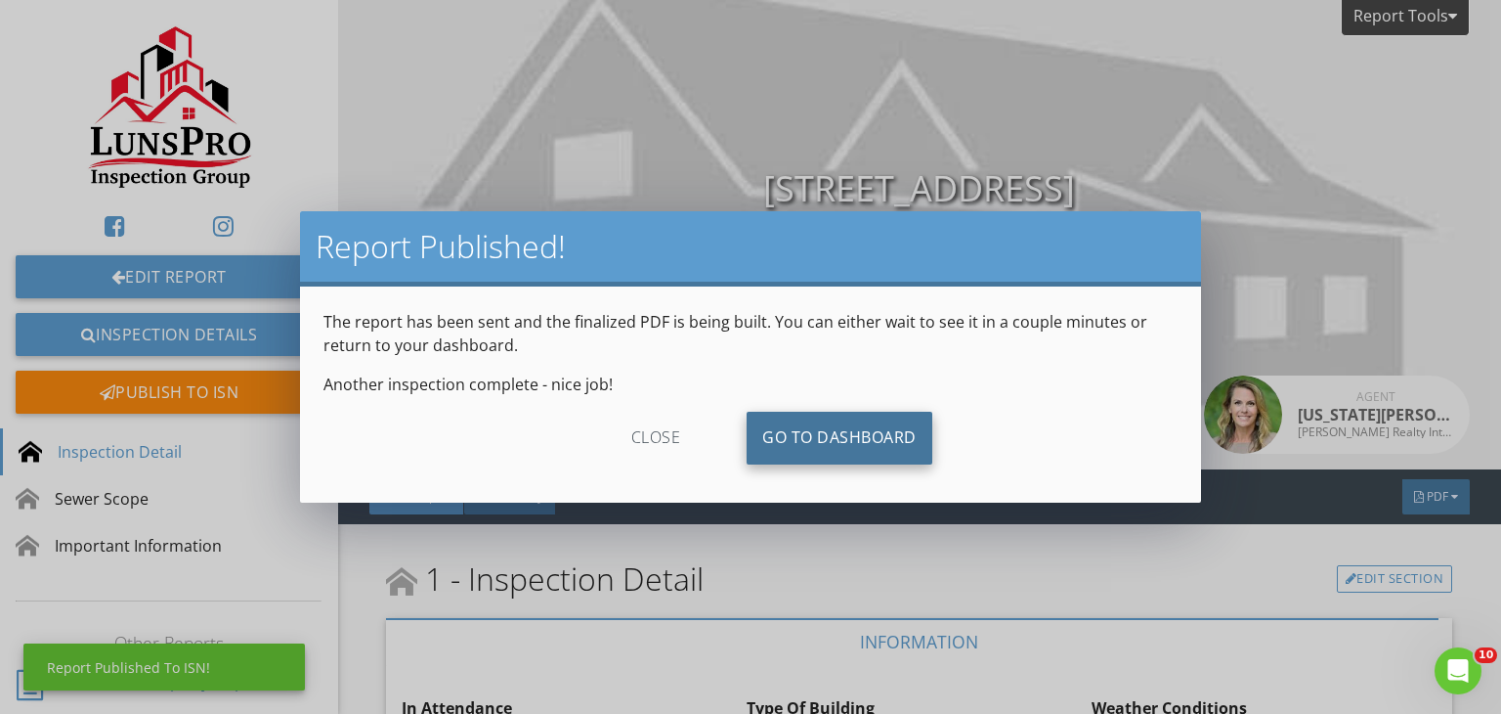
click at [819, 442] on link "Go To Dashboard" at bounding box center [840, 438] width 186 height 53
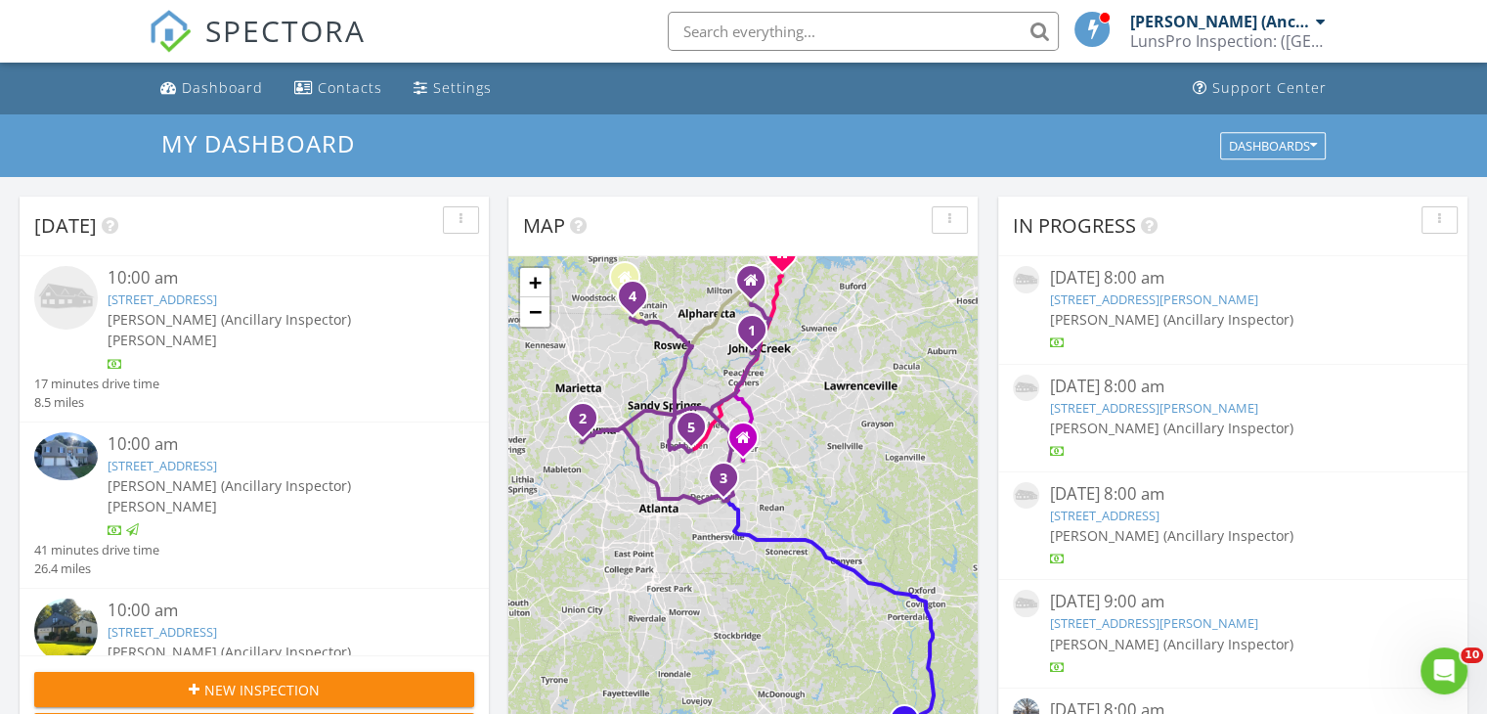
click at [756, 30] on input "text" at bounding box center [863, 31] width 391 height 39
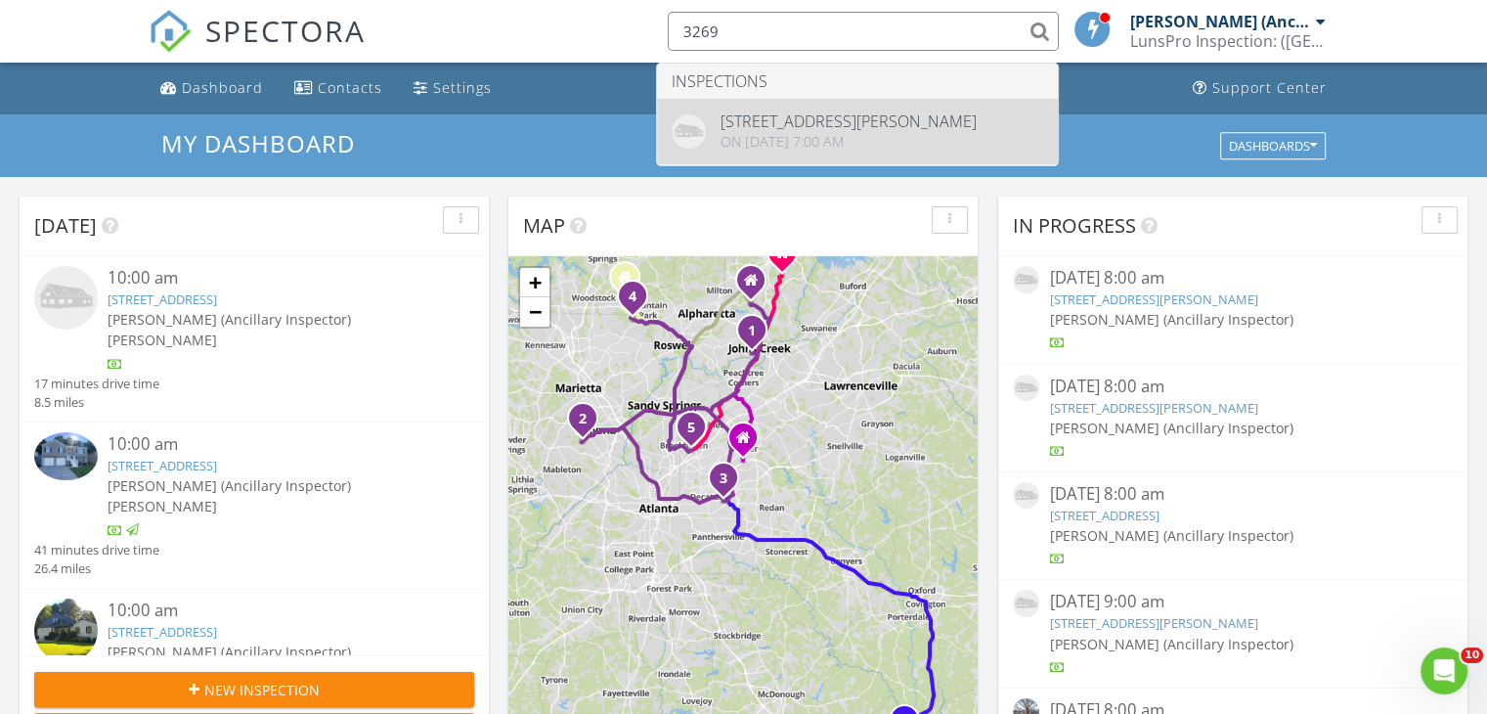
type input "3269"
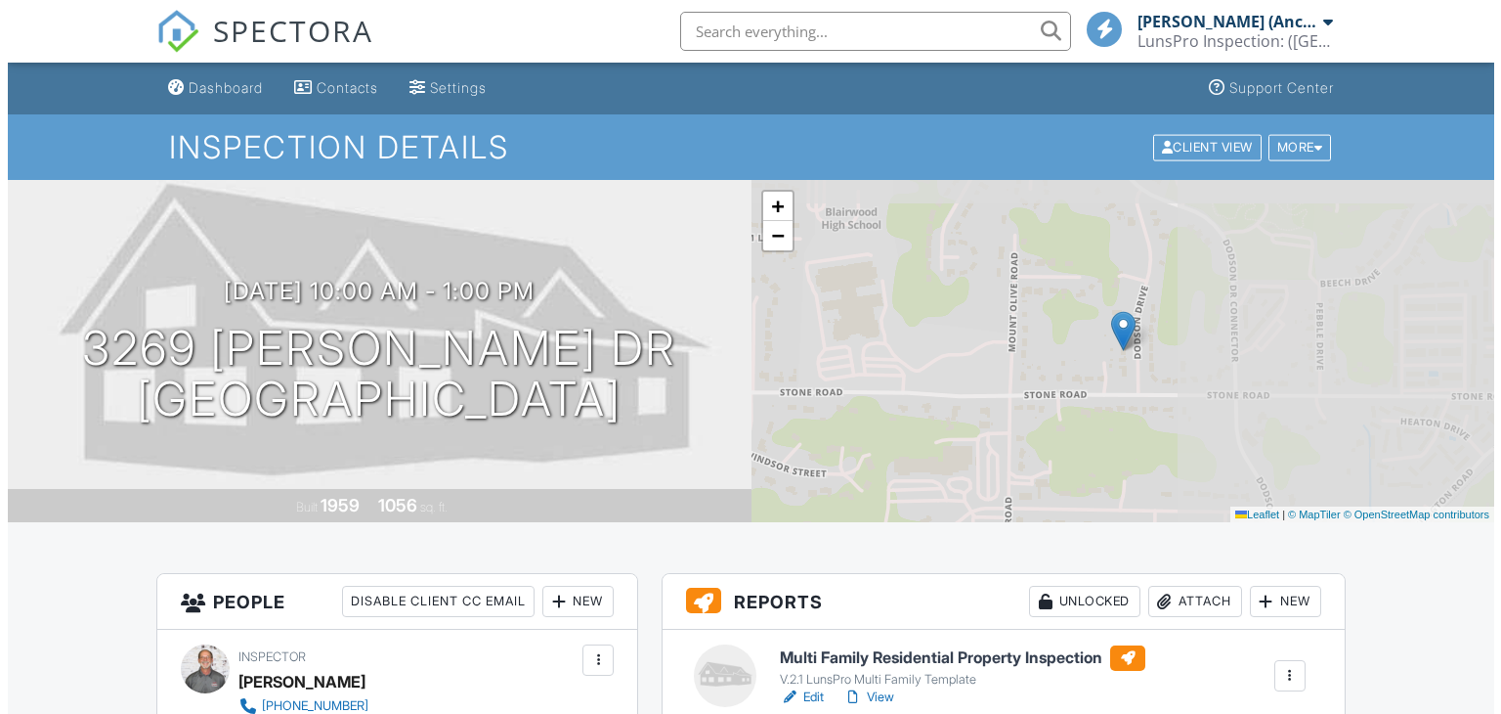
scroll to position [172, 0]
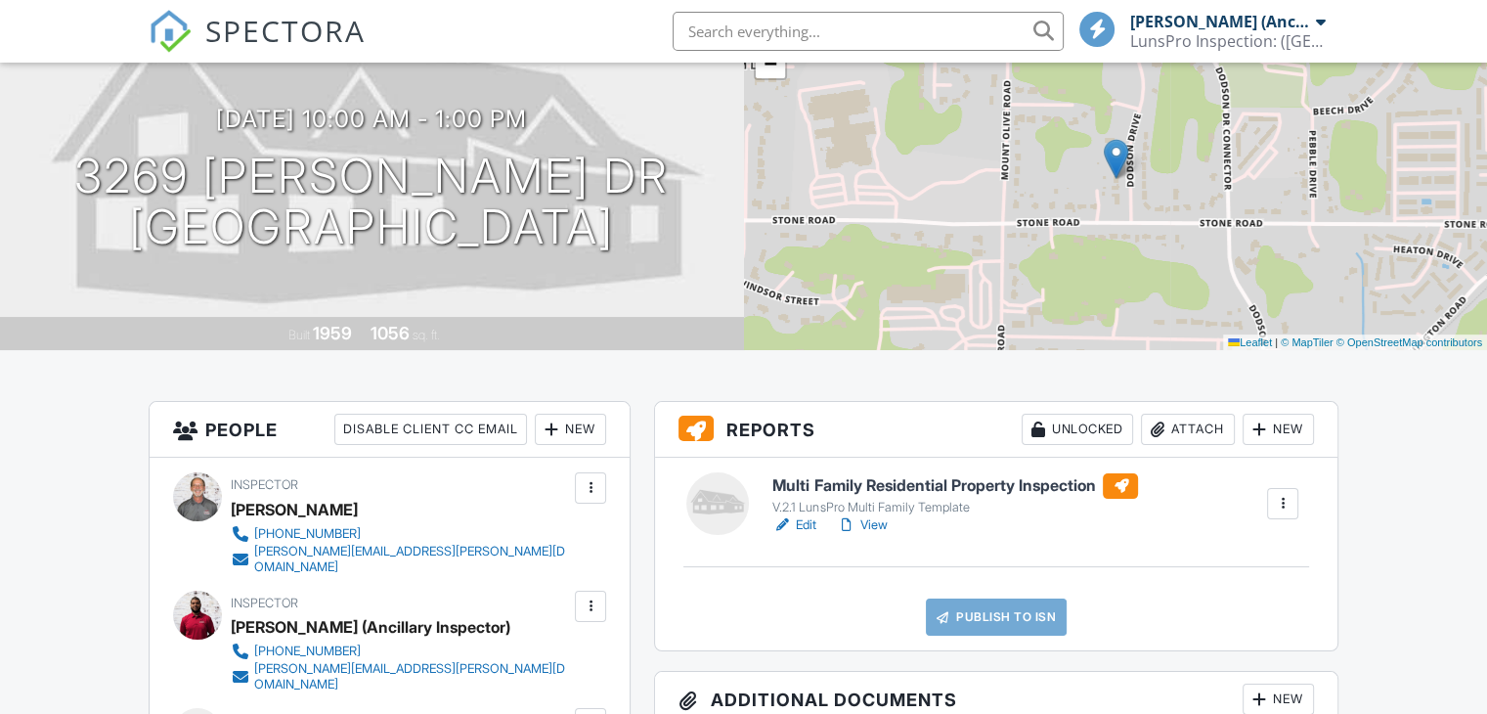
click at [1265, 427] on div at bounding box center [1259, 429] width 20 height 20
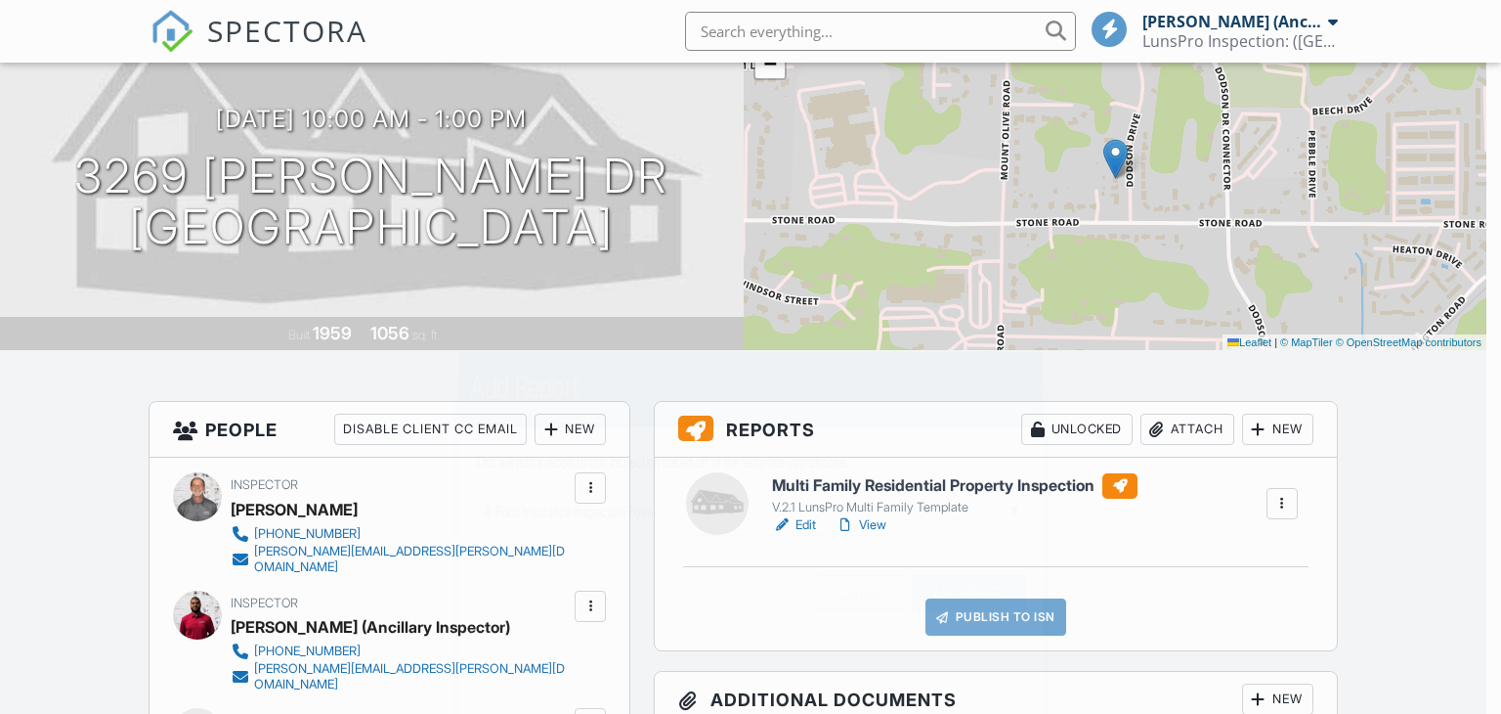
scroll to position [0, 0]
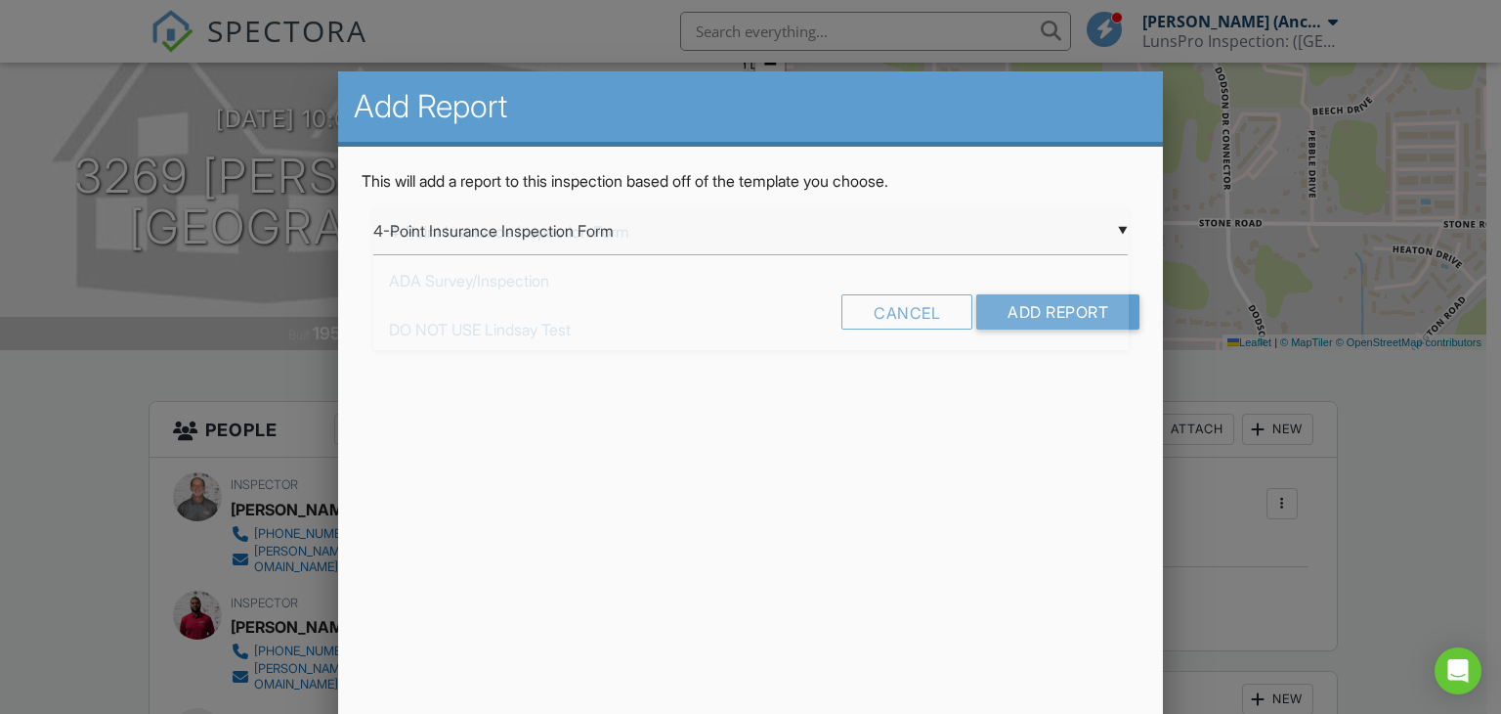
click at [1079, 243] on div "▼ 4-Point Insurance Inspection Form 4-Point Insurance Inspection Form ADA Surve…" at bounding box center [751, 231] width 756 height 48
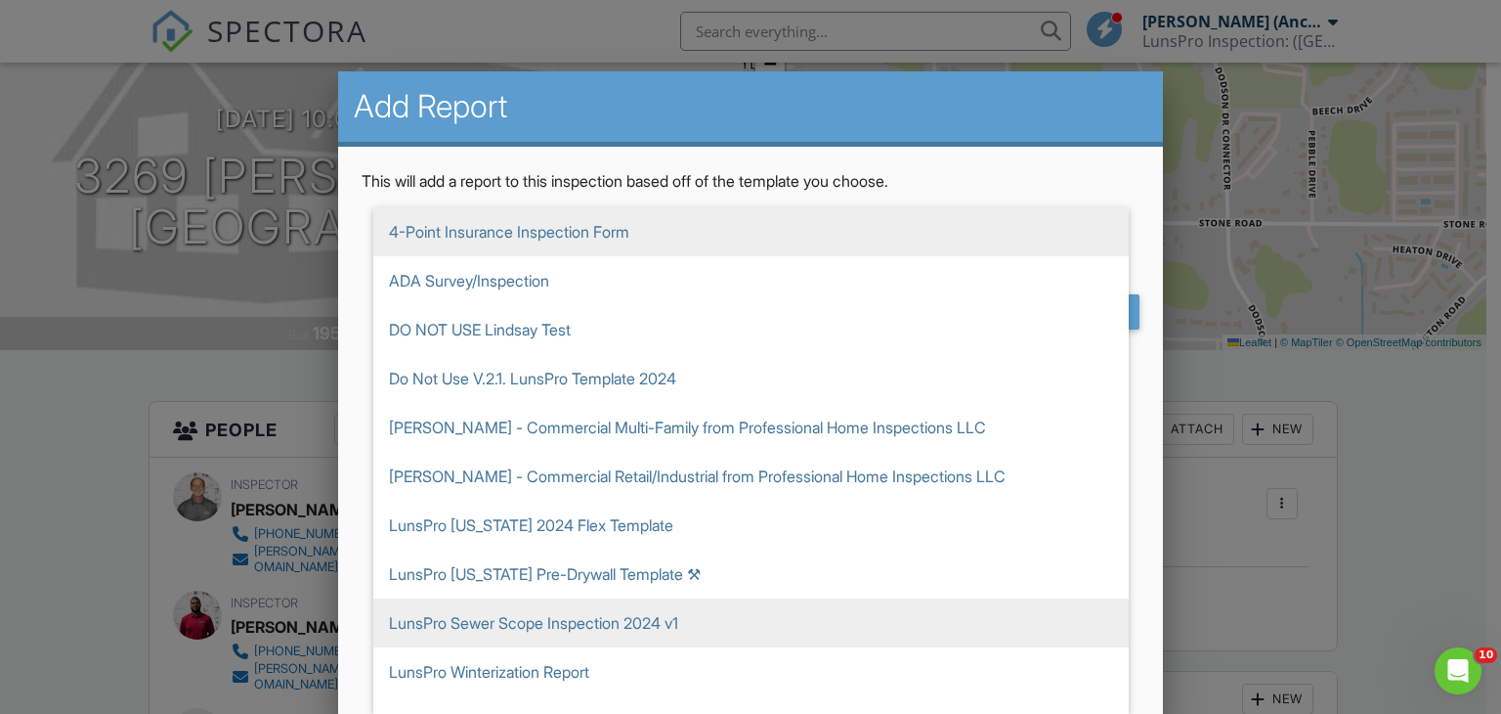
click at [842, 644] on span "LunsPro Sewer Scope Inspection 2024 v1" at bounding box center [751, 622] width 756 height 49
type input "LunsPro Sewer Scope Inspection 2024 v1"
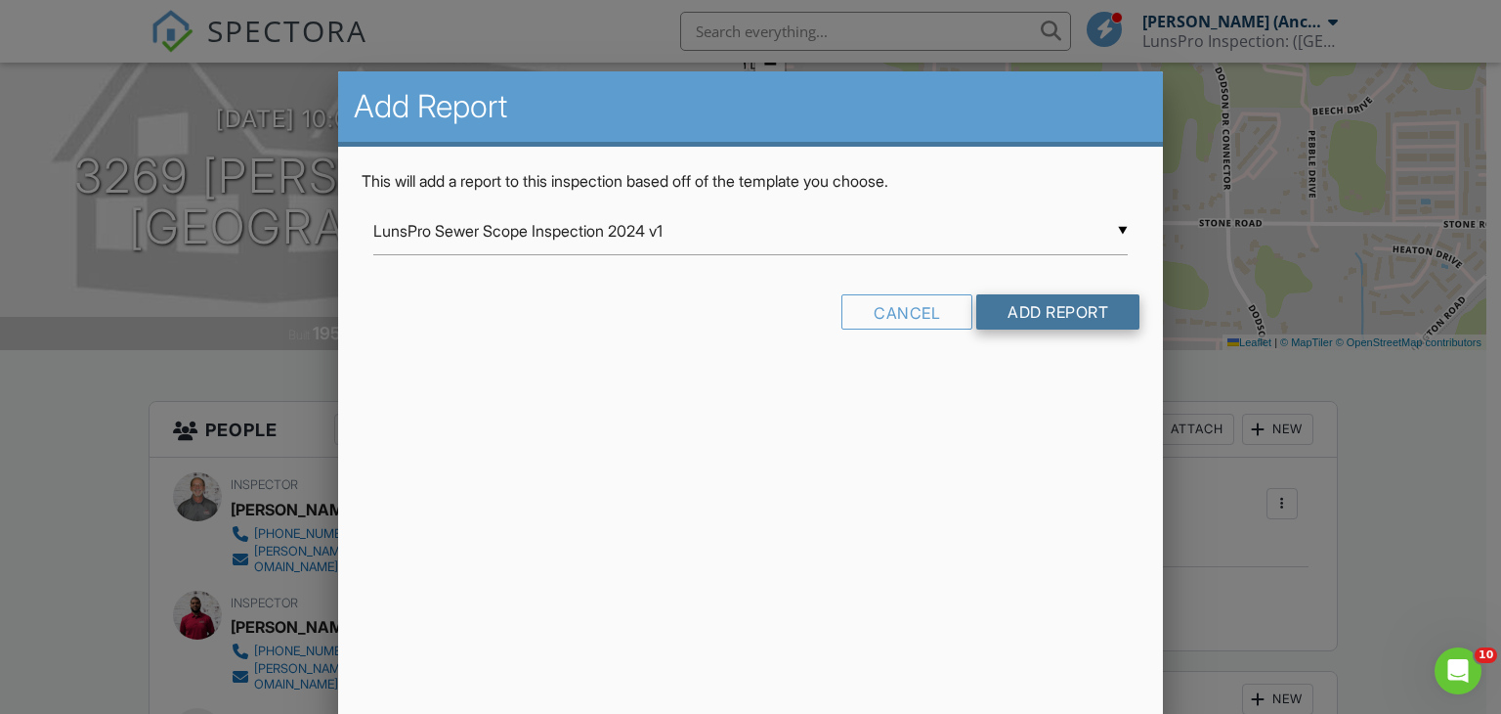
click at [1036, 309] on input "Add Report" at bounding box center [1057, 311] width 163 height 35
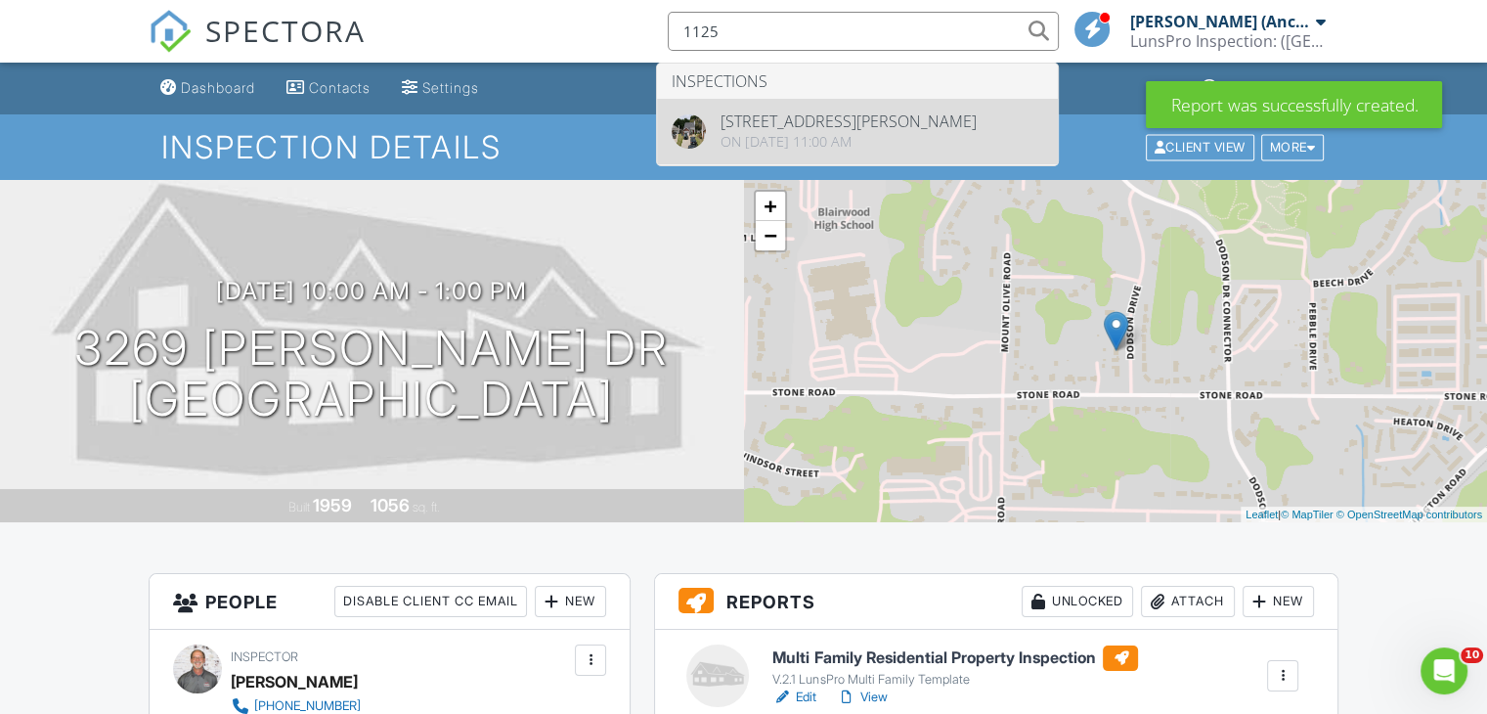
type input "1125"
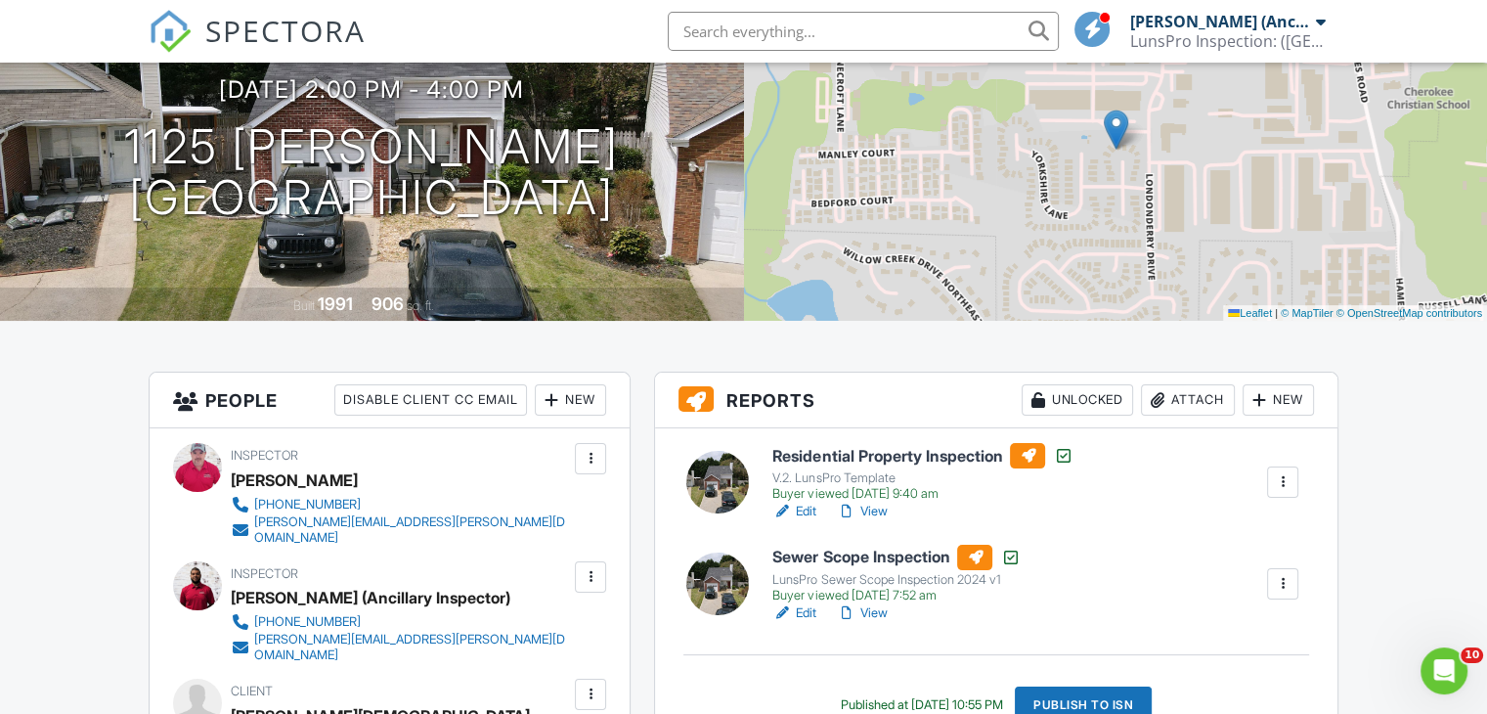
scroll to position [199, 0]
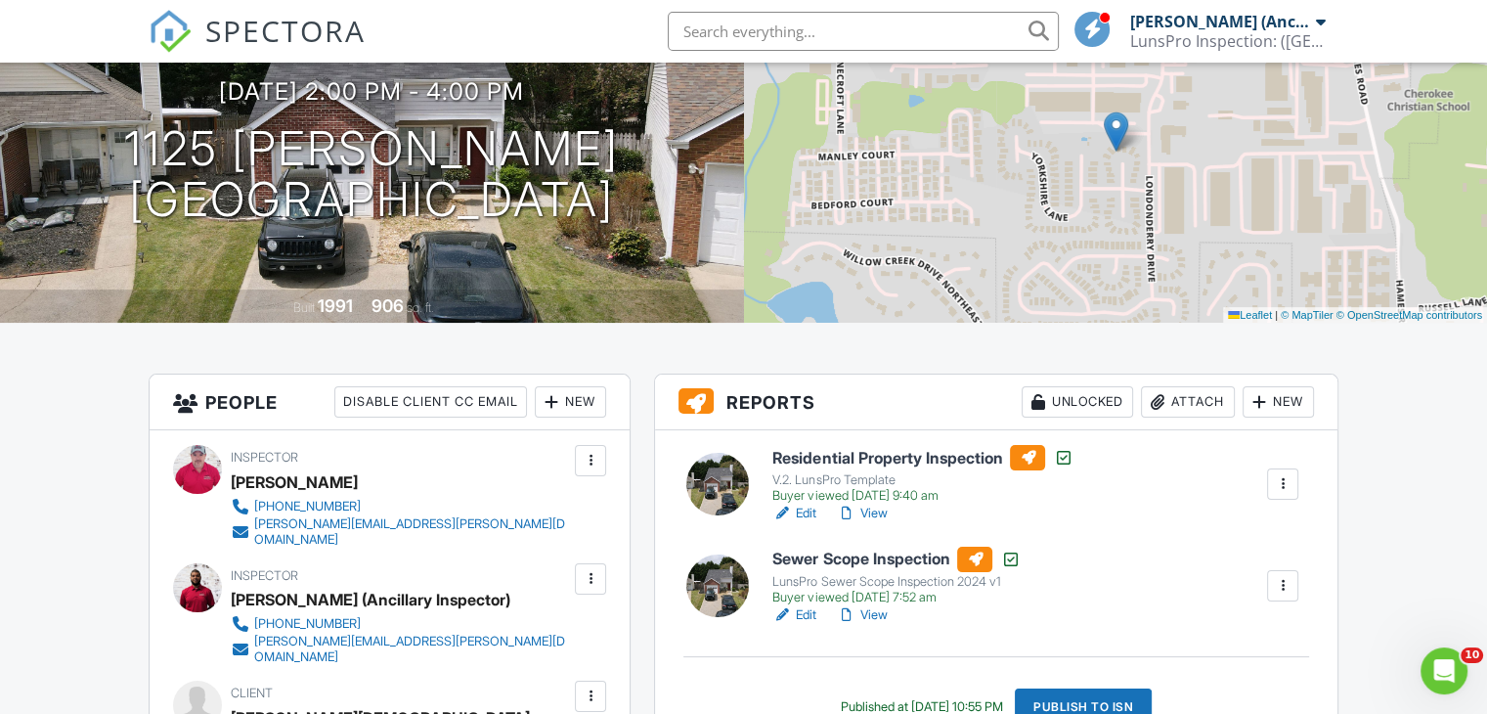
click at [836, 558] on h6 "Sewer Scope Inspection" at bounding box center [895, 558] width 247 height 25
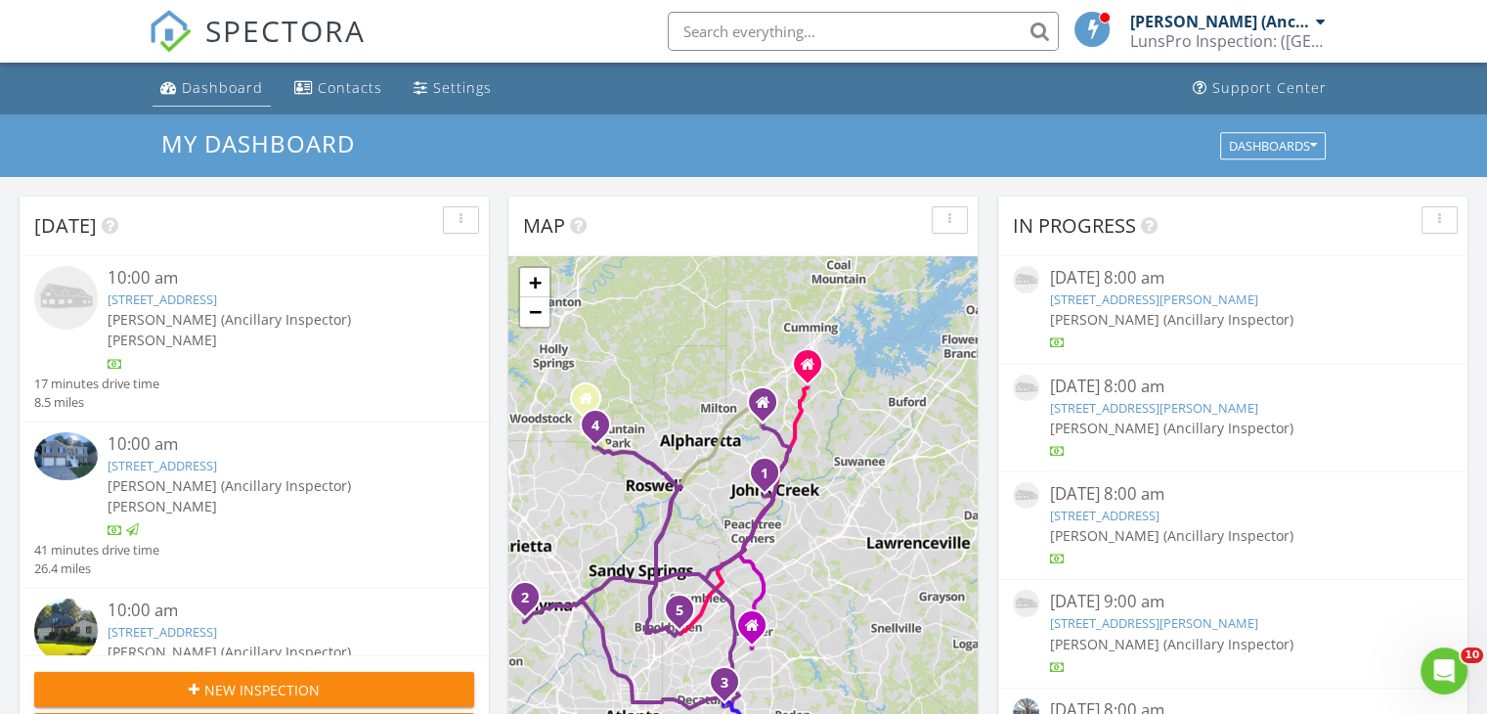
click at [172, 91] on div "Dashboard" at bounding box center [168, 87] width 17 height 16
